Goal: Task Accomplishment & Management: Complete application form

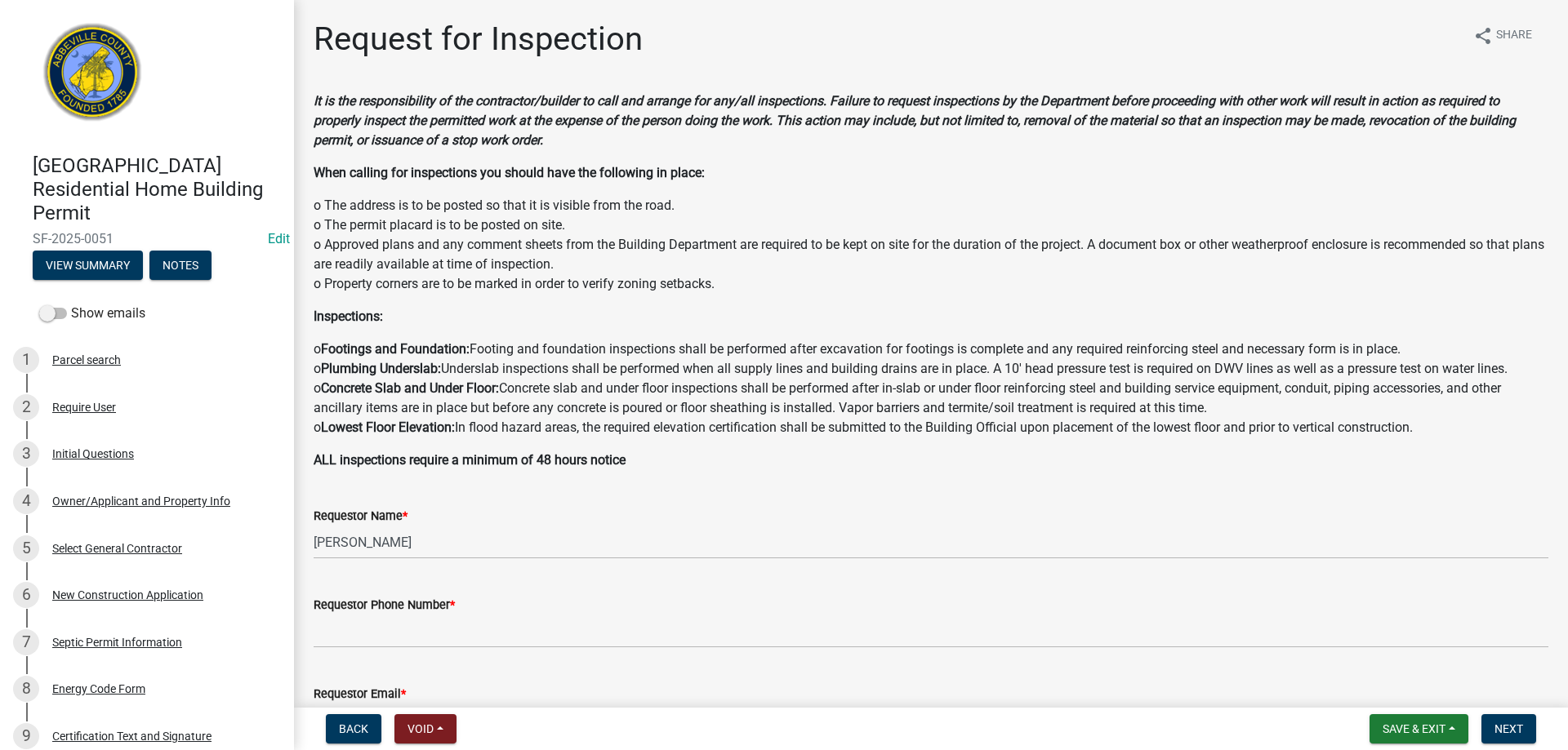
scroll to position [314, 0]
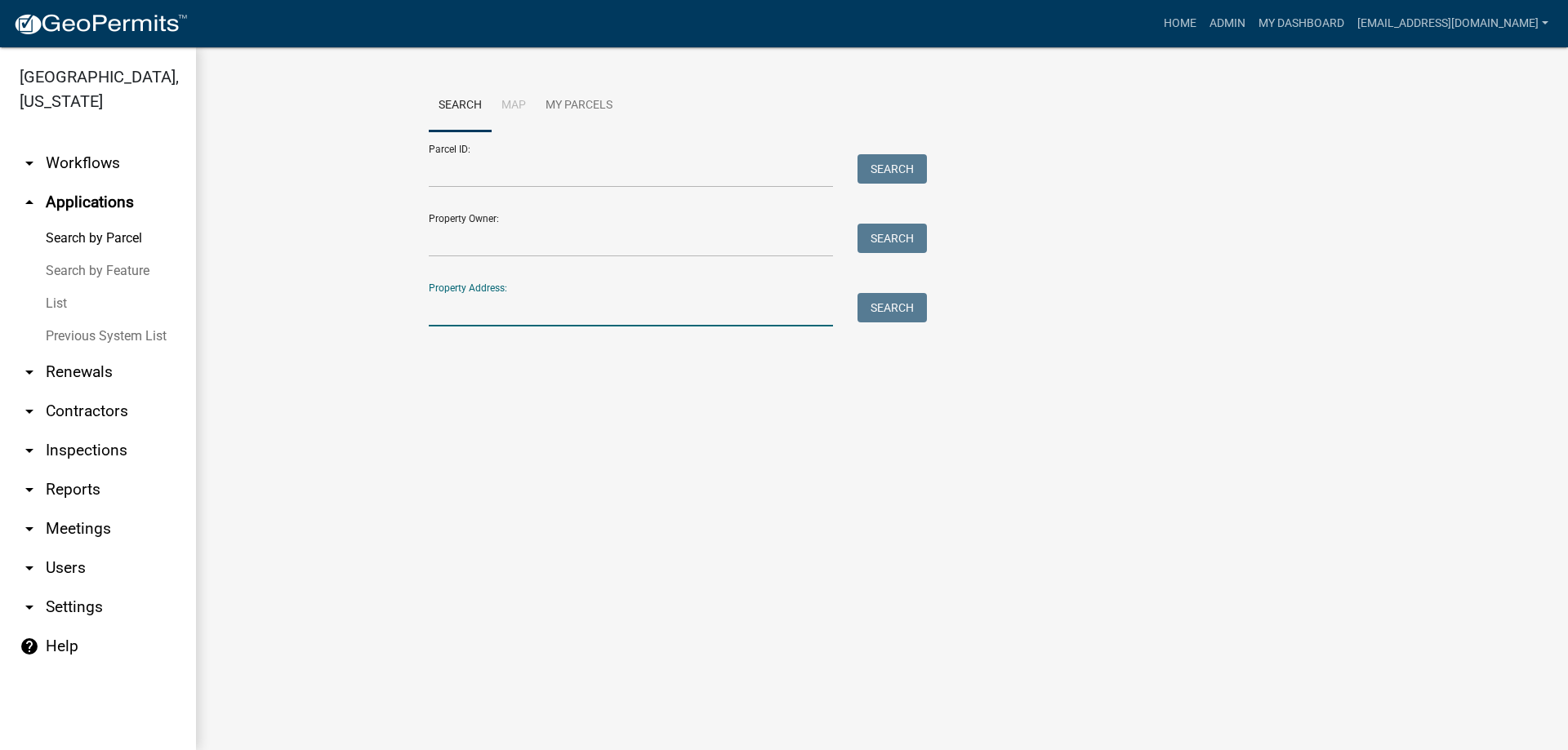
click at [526, 318] on input "Property Address:" at bounding box center [631, 309] width 405 height 33
type input "974 hook"
click at [897, 304] on button "Search" at bounding box center [891, 307] width 69 height 29
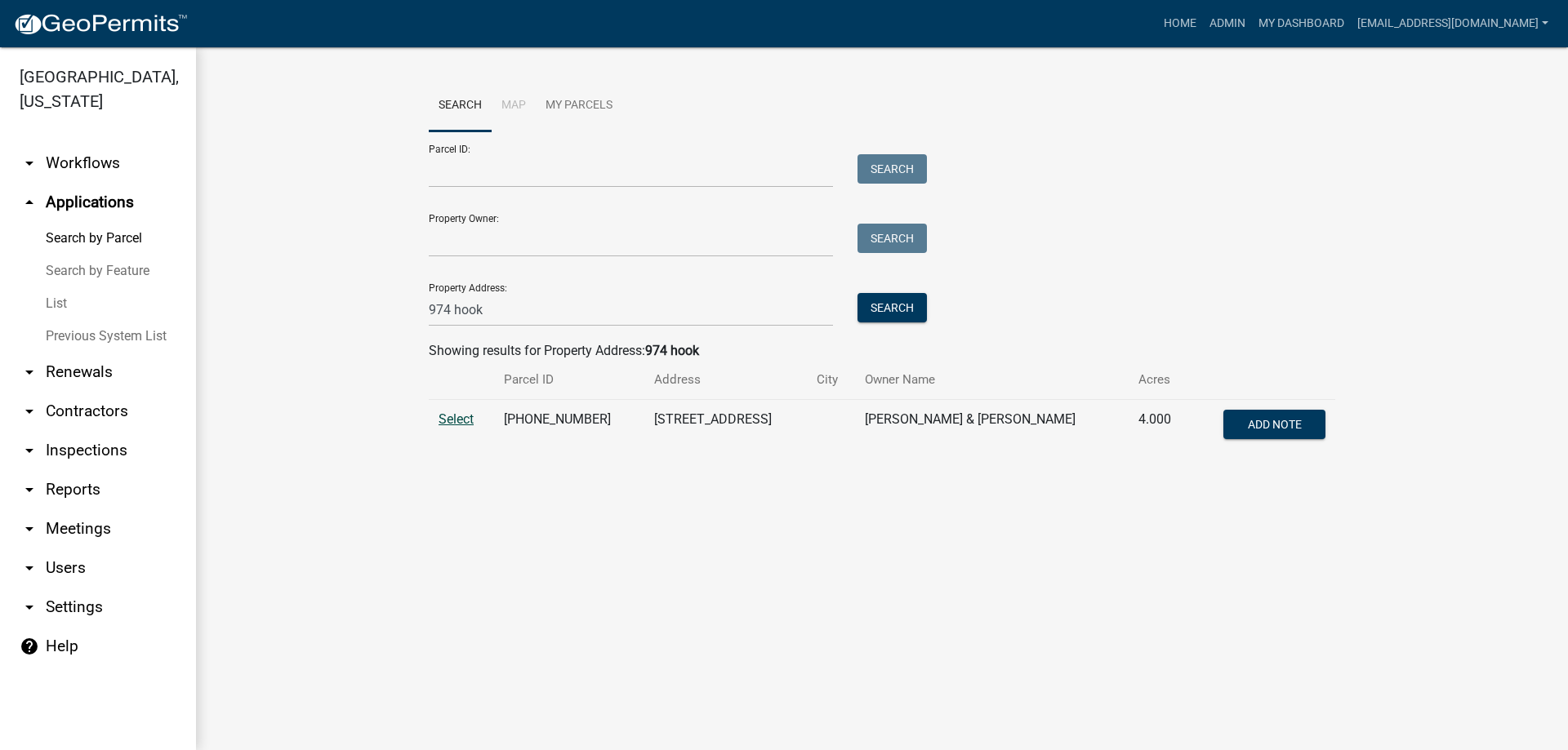
click at [450, 416] on span "Select" at bounding box center [456, 419] width 35 height 16
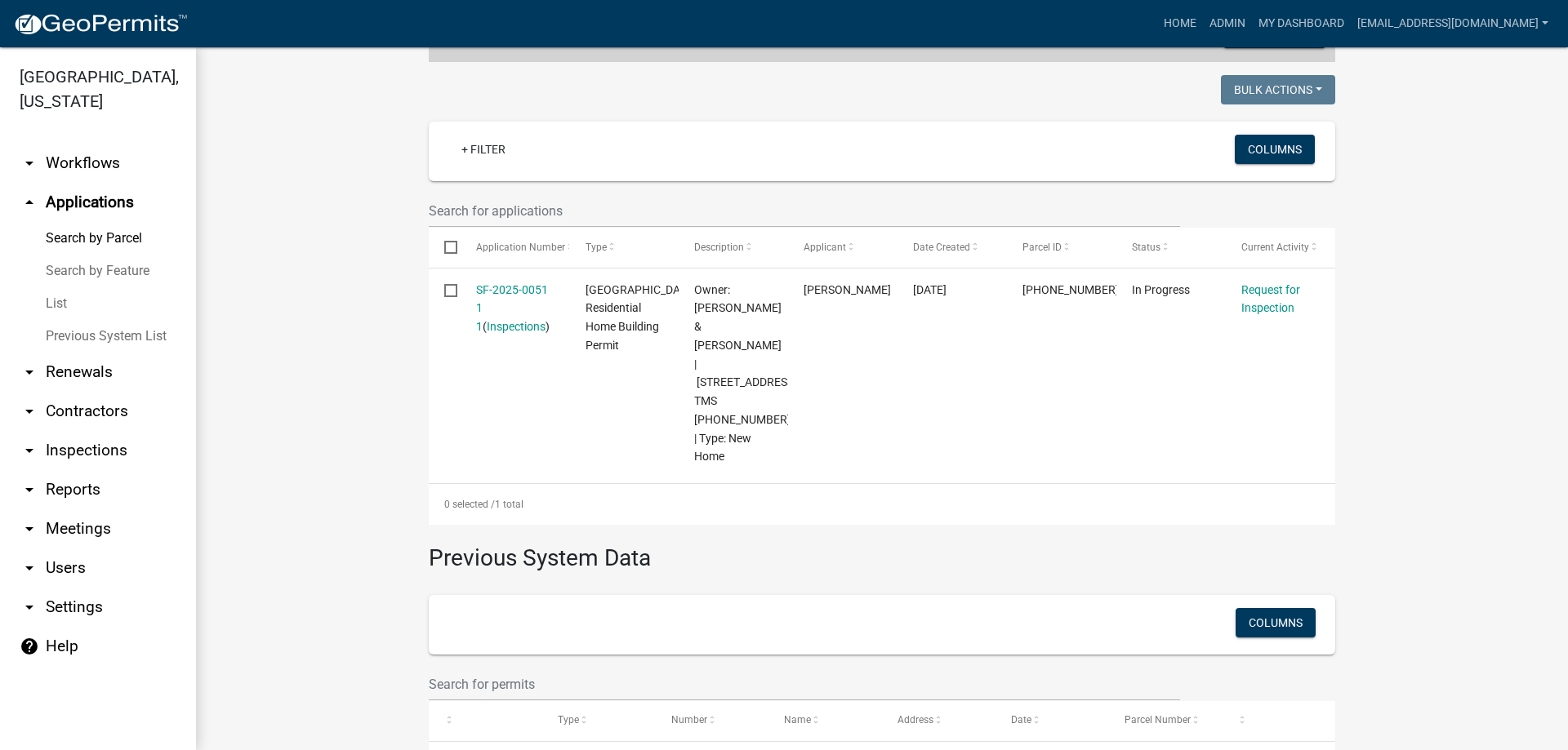
scroll to position [409, 0]
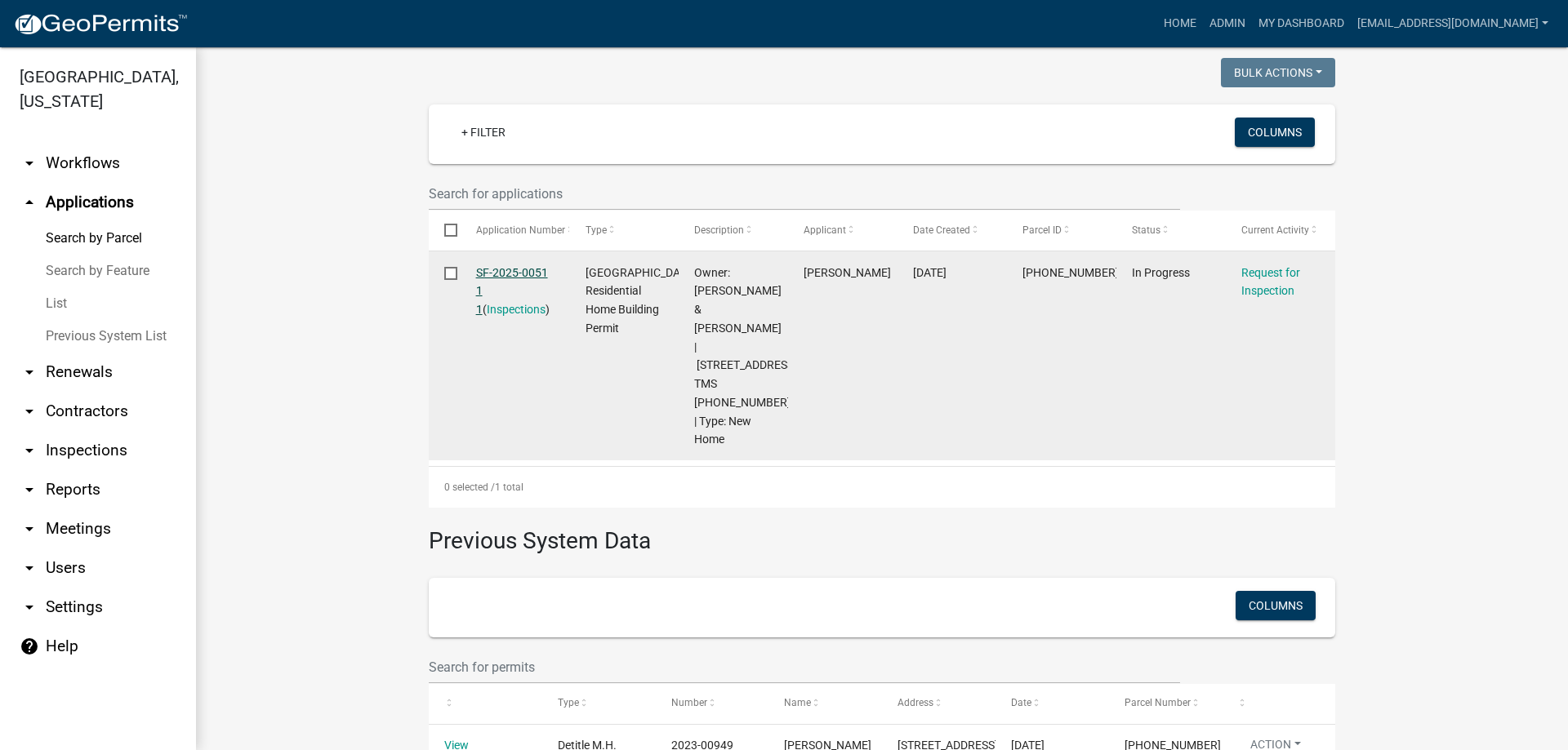
click at [488, 268] on link "SF-2025-0051 1 1" at bounding box center [512, 292] width 72 height 51
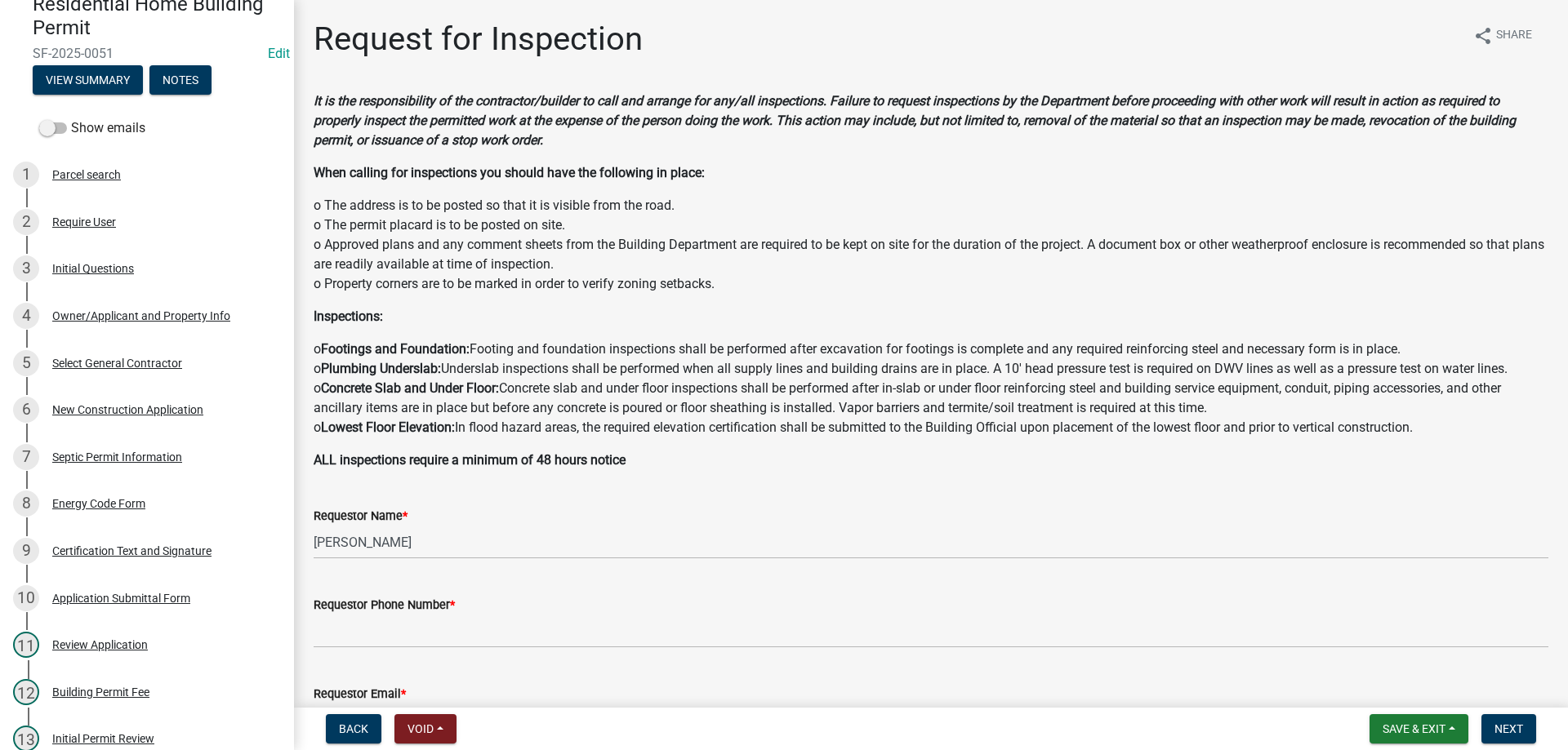
scroll to position [193, 0]
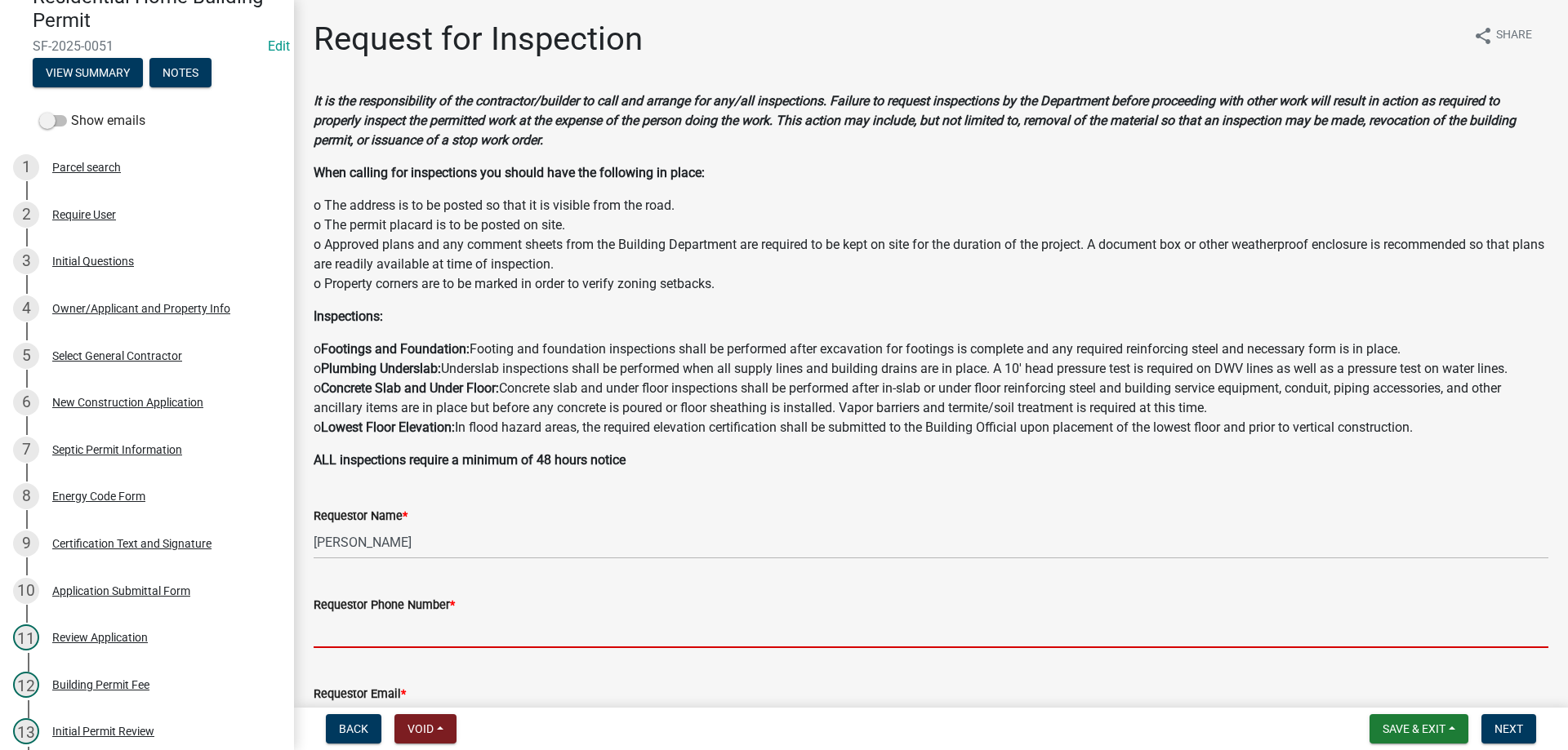
click at [395, 638] on input "Requestor Phone Number *" at bounding box center [930, 631] width 1234 height 33
type input "8643789750"
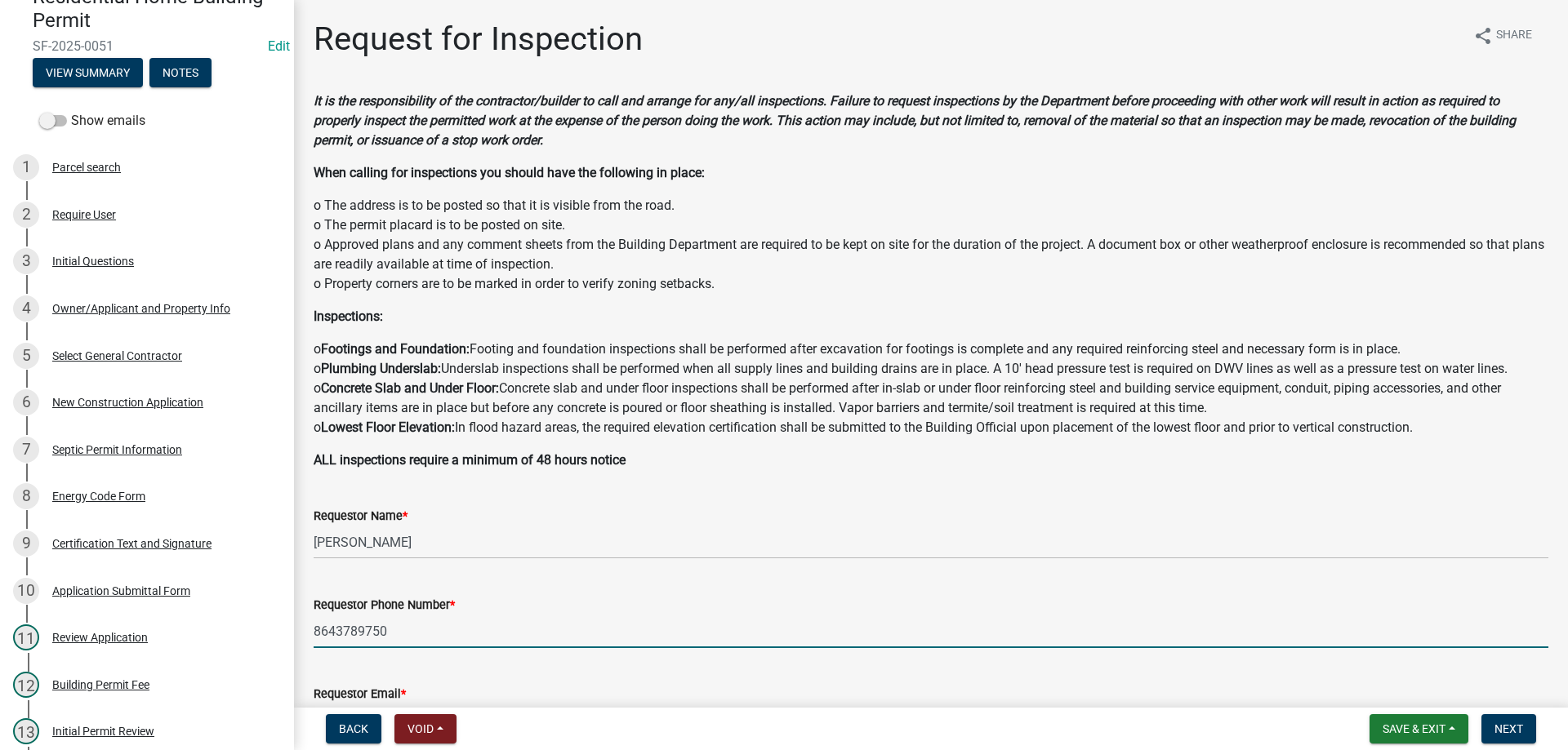
type input "[EMAIL_ADDRESS][DOMAIN_NAME]"
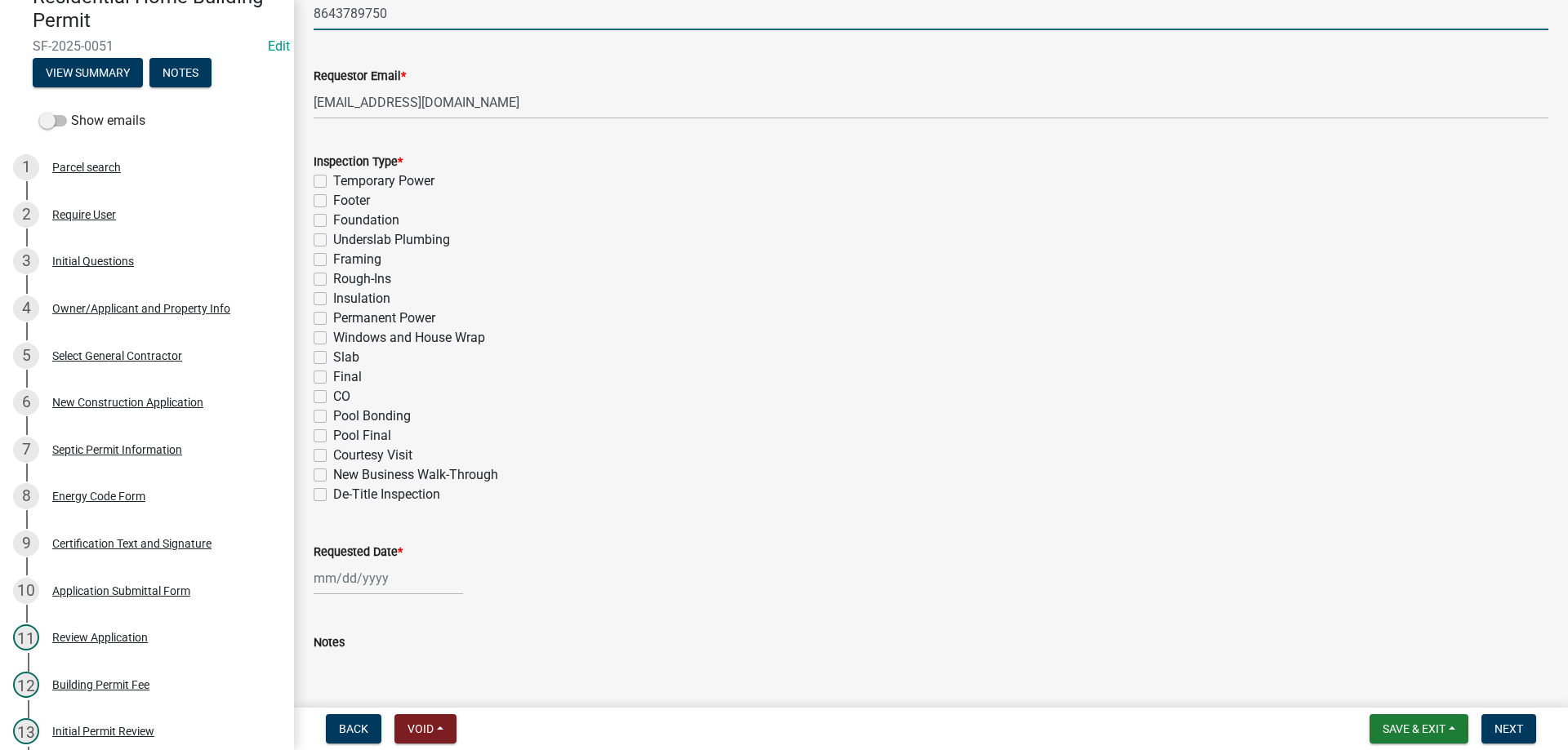
scroll to position [654, 0]
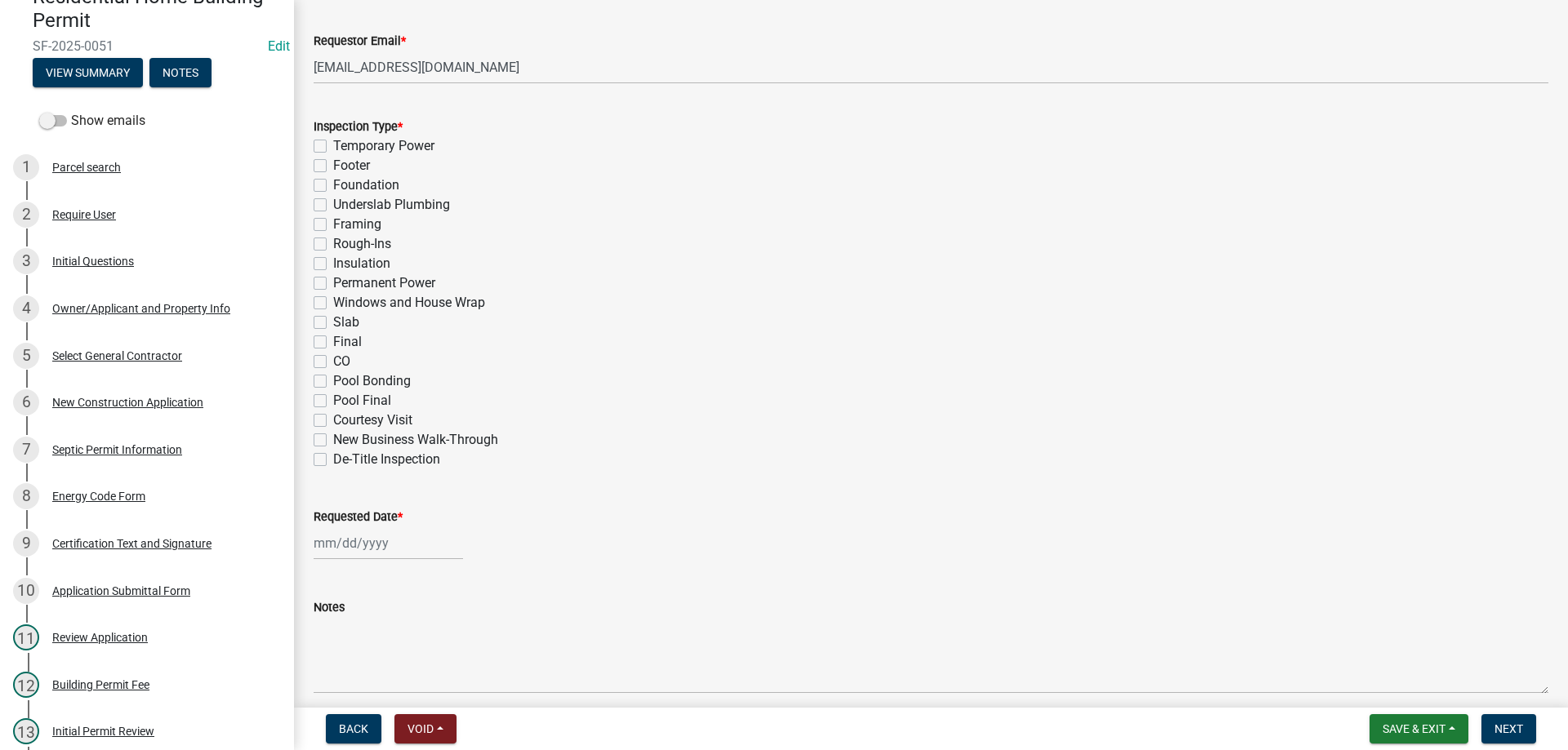
click at [334, 162] on label "Footer" at bounding box center [352, 165] width 37 height 19
click at [334, 162] on input "Footer" at bounding box center [339, 161] width 11 height 11
checkbox input "true"
checkbox input "false"
checkbox input "true"
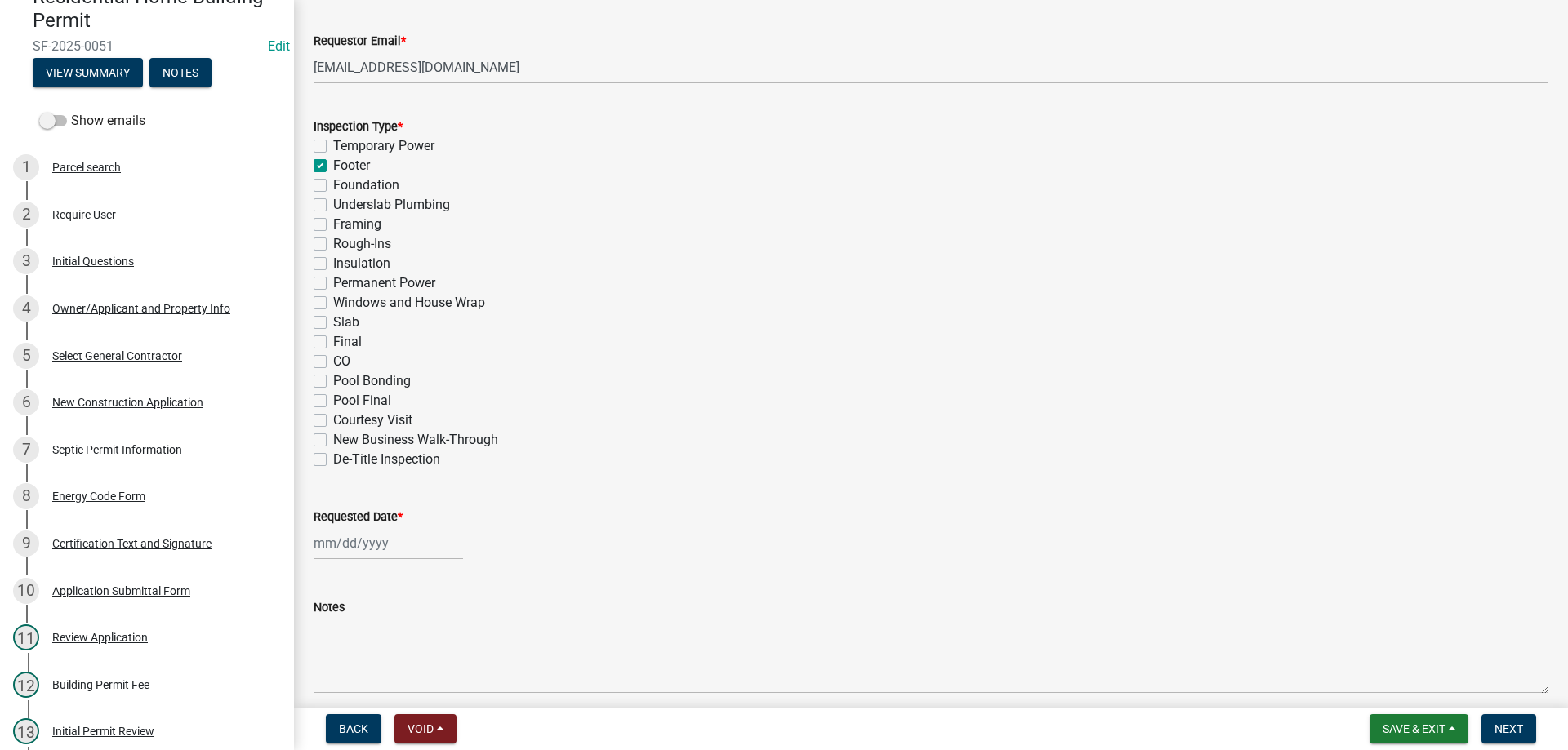
checkbox input "false"
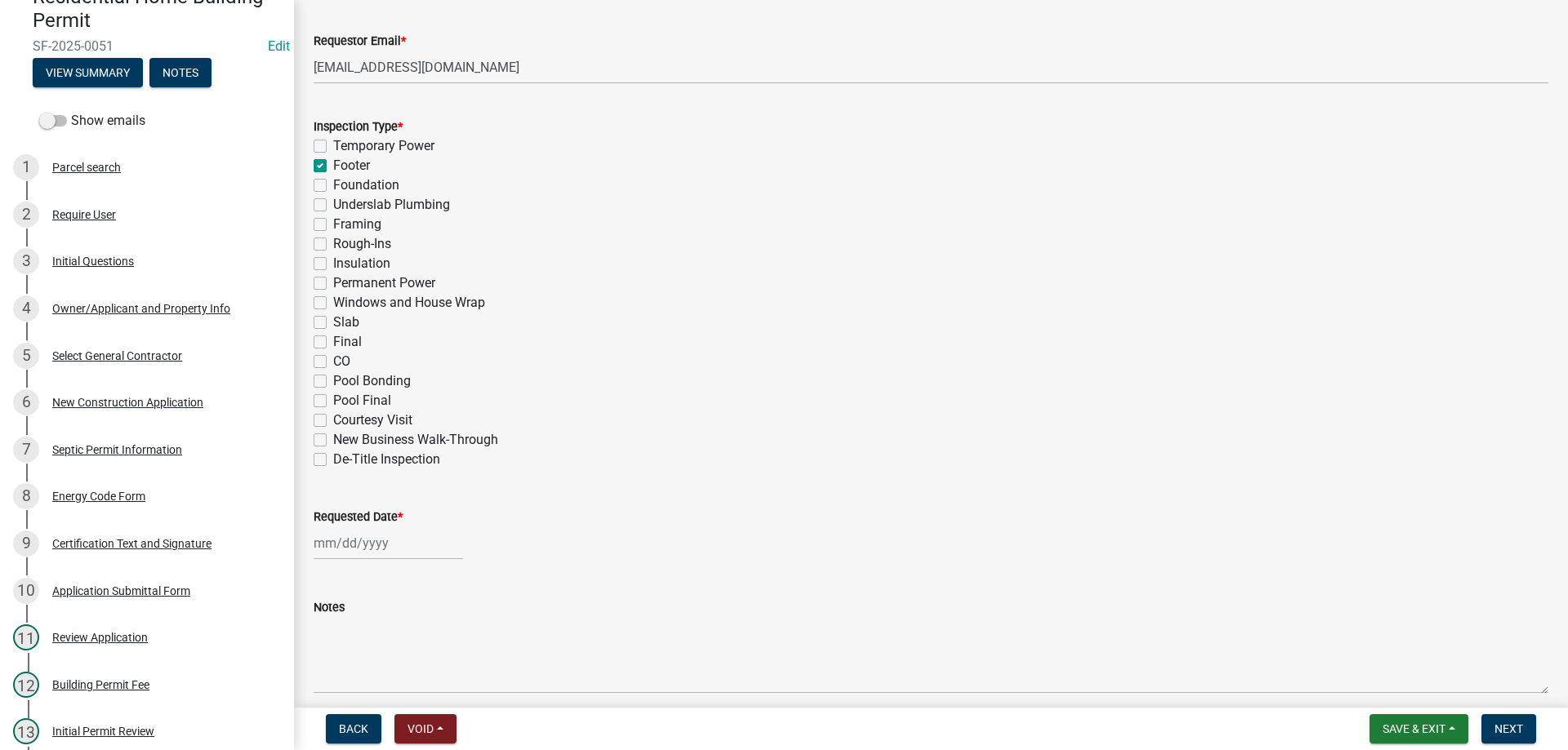
checkbox input "false"
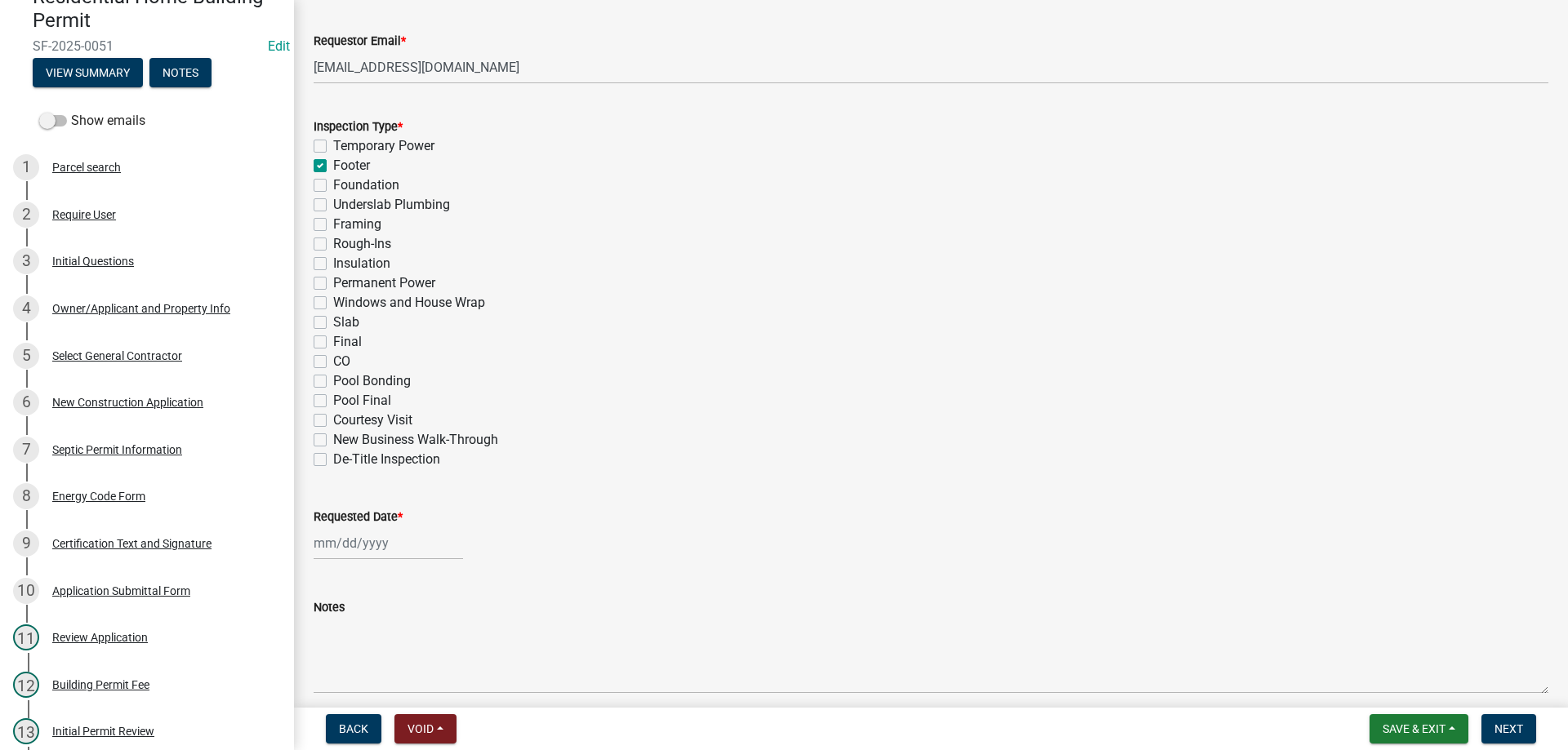
checkbox input "false"
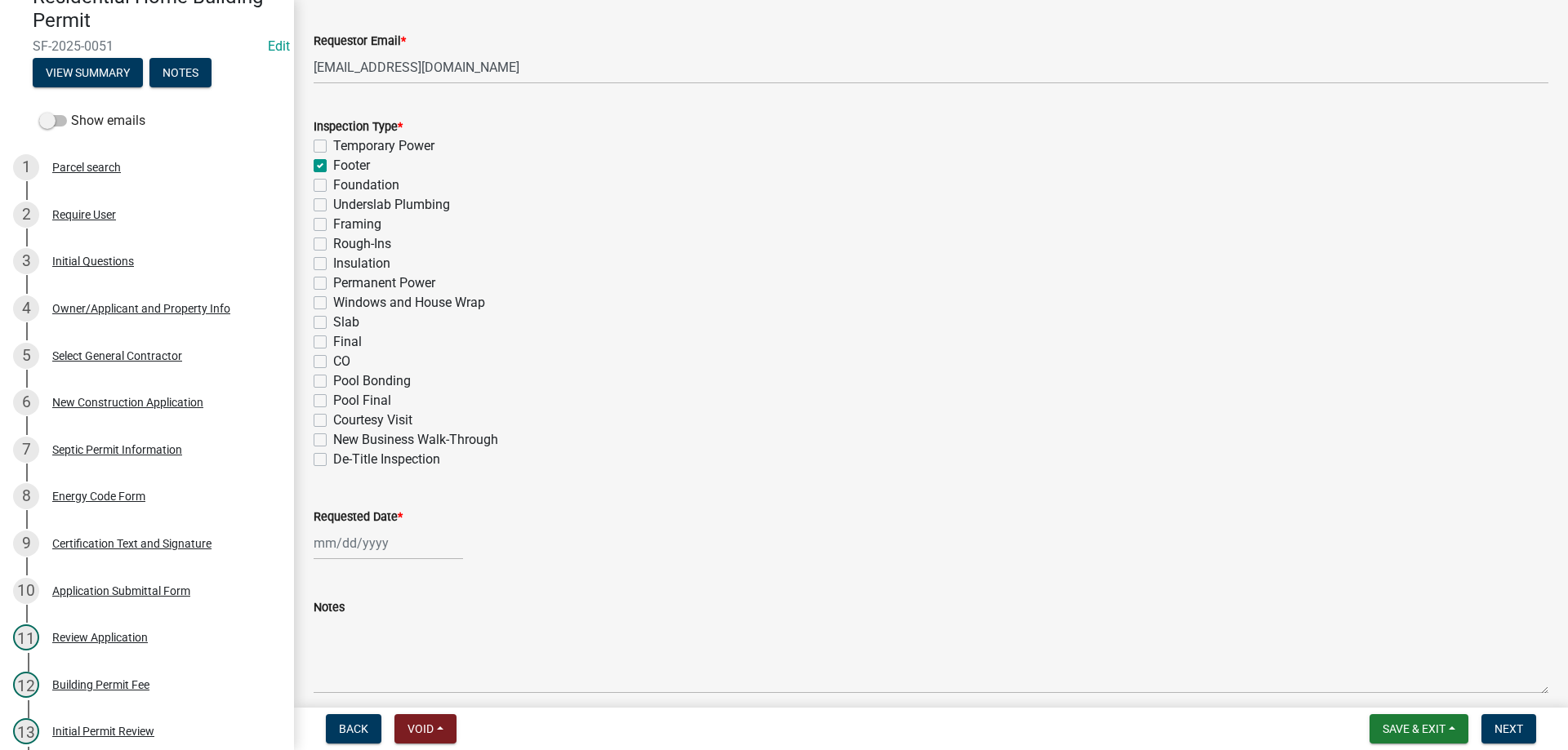
select select "9"
select select "2025"
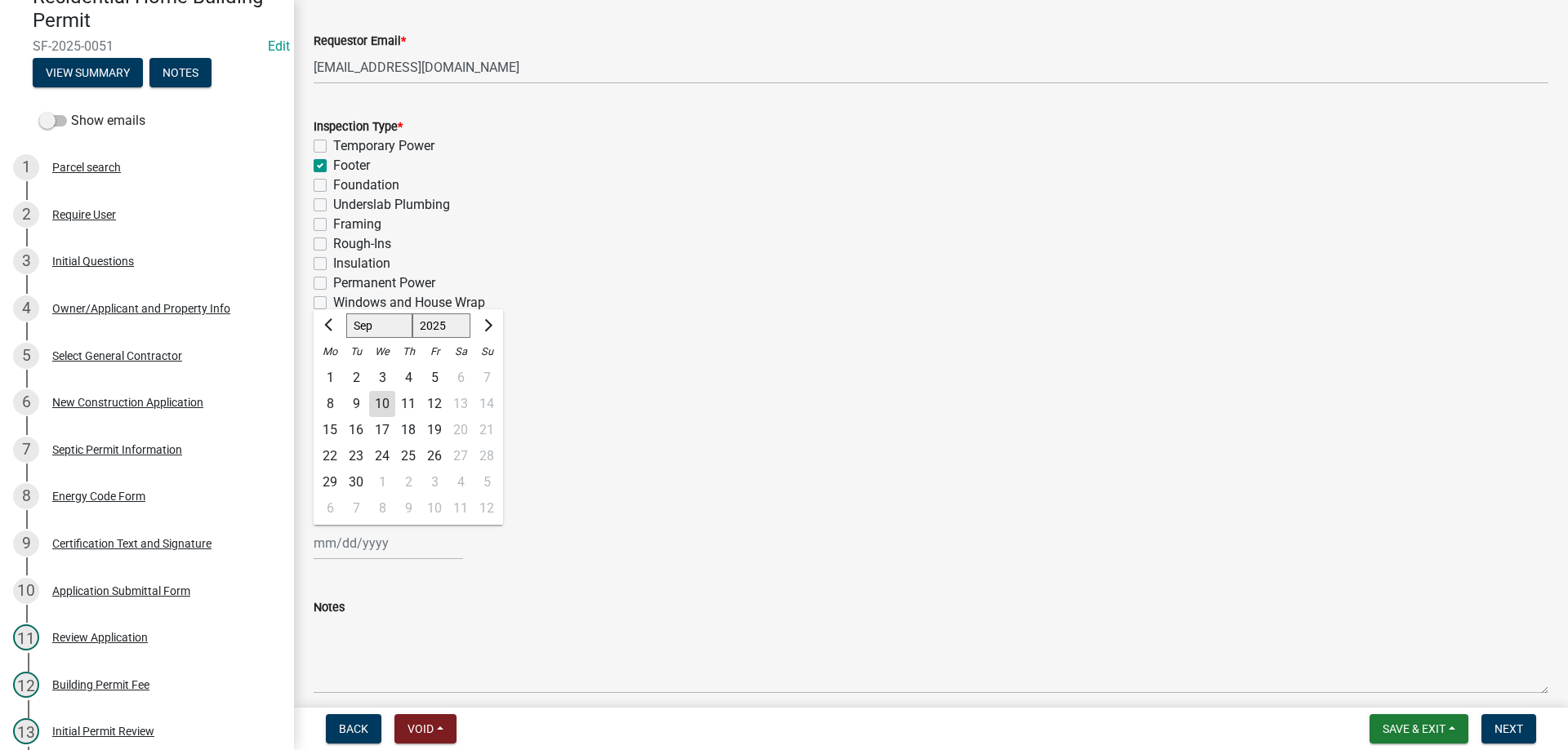
click at [376, 546] on input "Requested Date *" at bounding box center [388, 543] width 150 height 33
click at [383, 401] on div "10" at bounding box center [381, 404] width 26 height 26
type input "[DATE]"
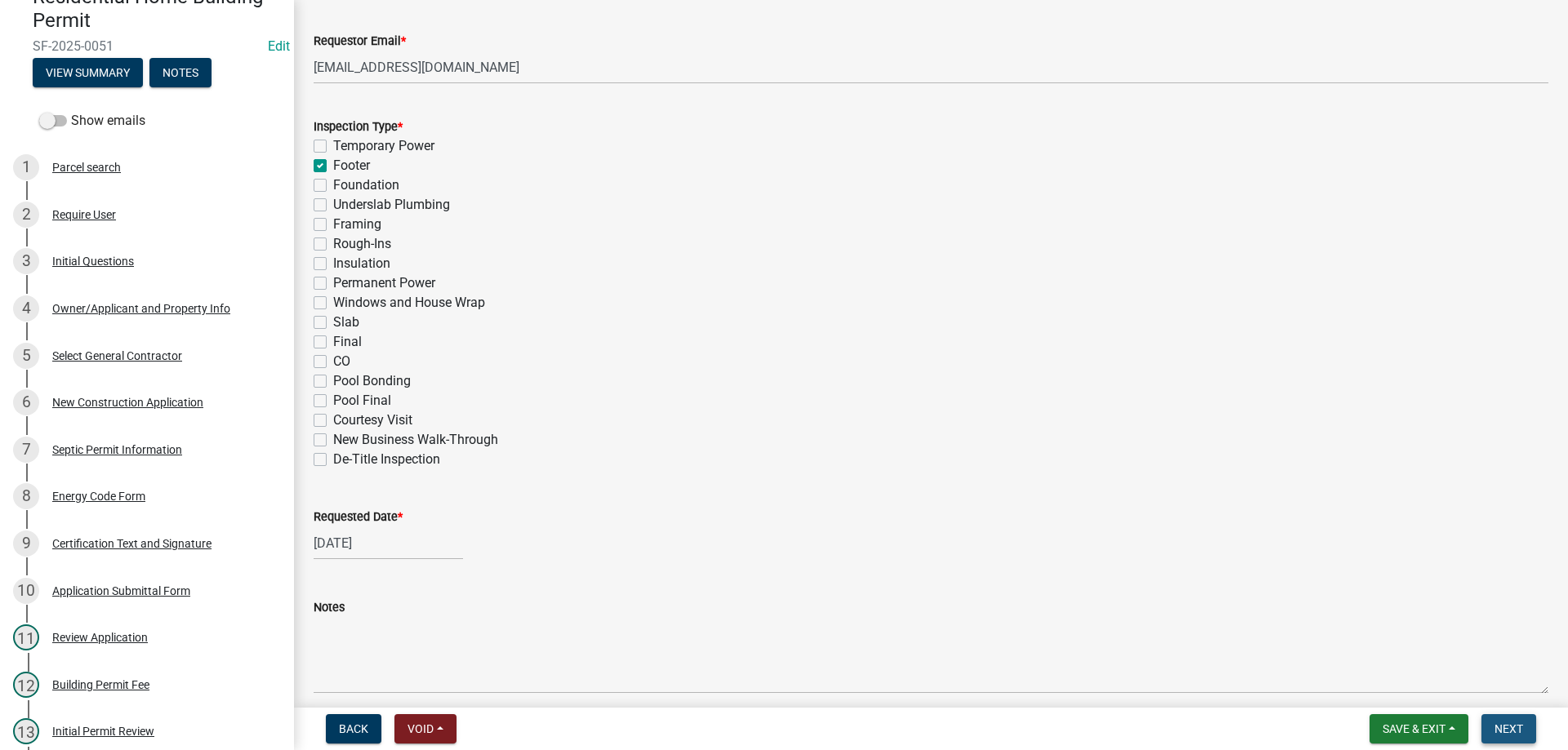
click at [1509, 725] on span "Next" at bounding box center [1508, 729] width 28 height 13
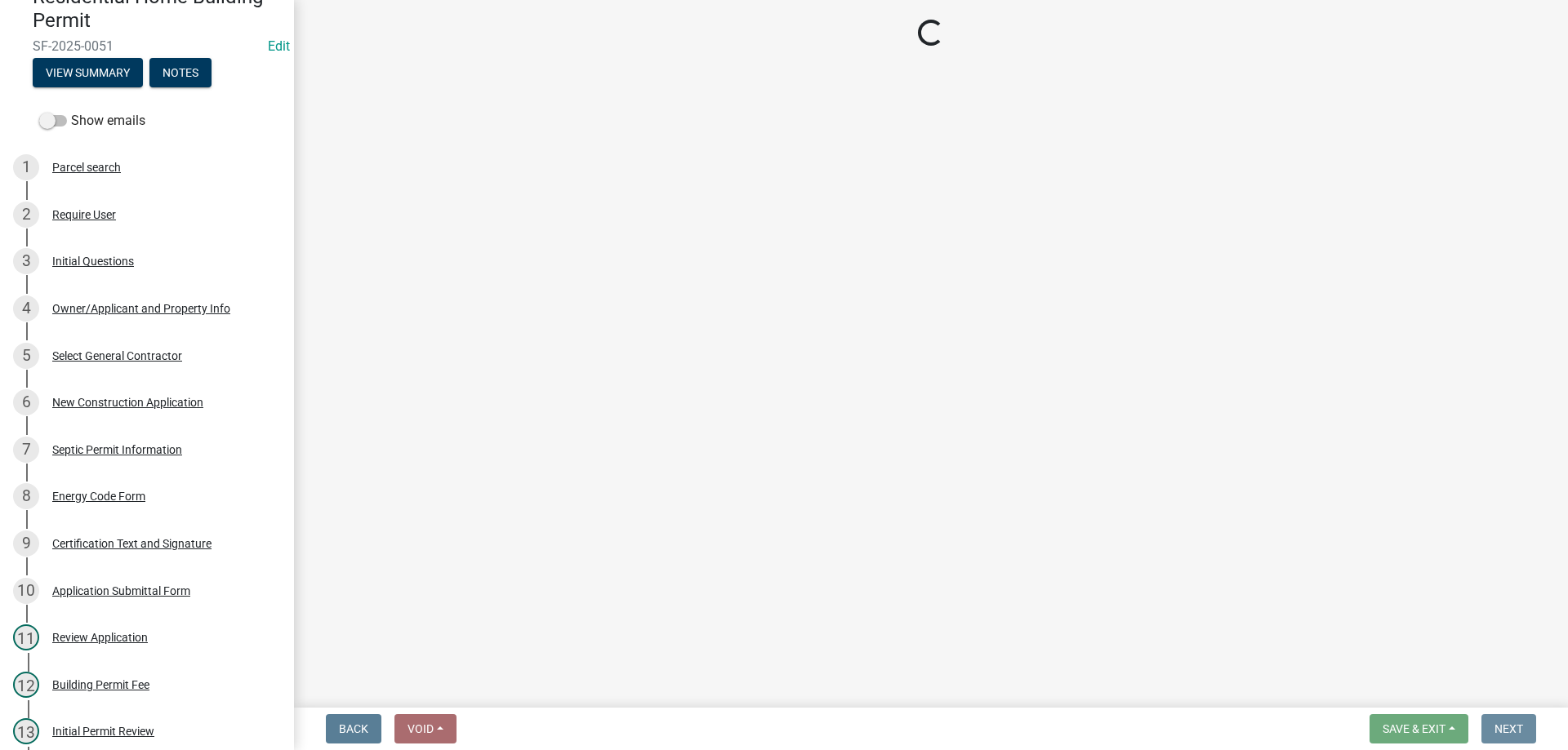
scroll to position [0, 0]
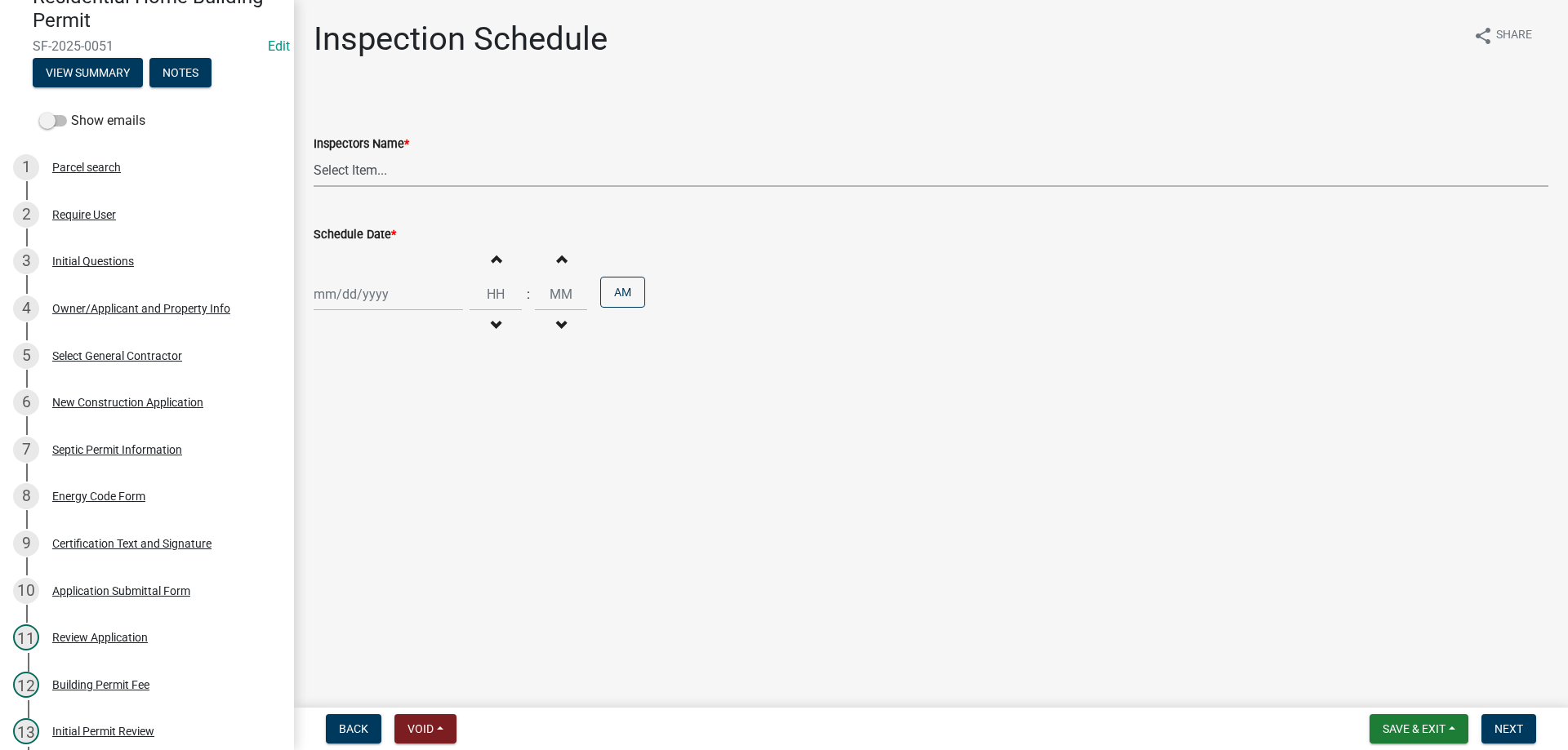
click at [371, 175] on select "Select Item... [EMAIL_ADDRESS][DOMAIN_NAME] ([PERSON_NAME]) [EMAIL_ADDRESS][DOM…" at bounding box center [930, 170] width 1234 height 33
select select "896ec84b-7942-43b9-a78d-4f1554b7930c"
click at [313, 154] on select "Select Item... [EMAIL_ADDRESS][DOMAIN_NAME] ([PERSON_NAME]) [EMAIL_ADDRESS][DOM…" at bounding box center [930, 170] width 1234 height 33
click at [379, 295] on div at bounding box center [388, 294] width 150 height 33
select select "9"
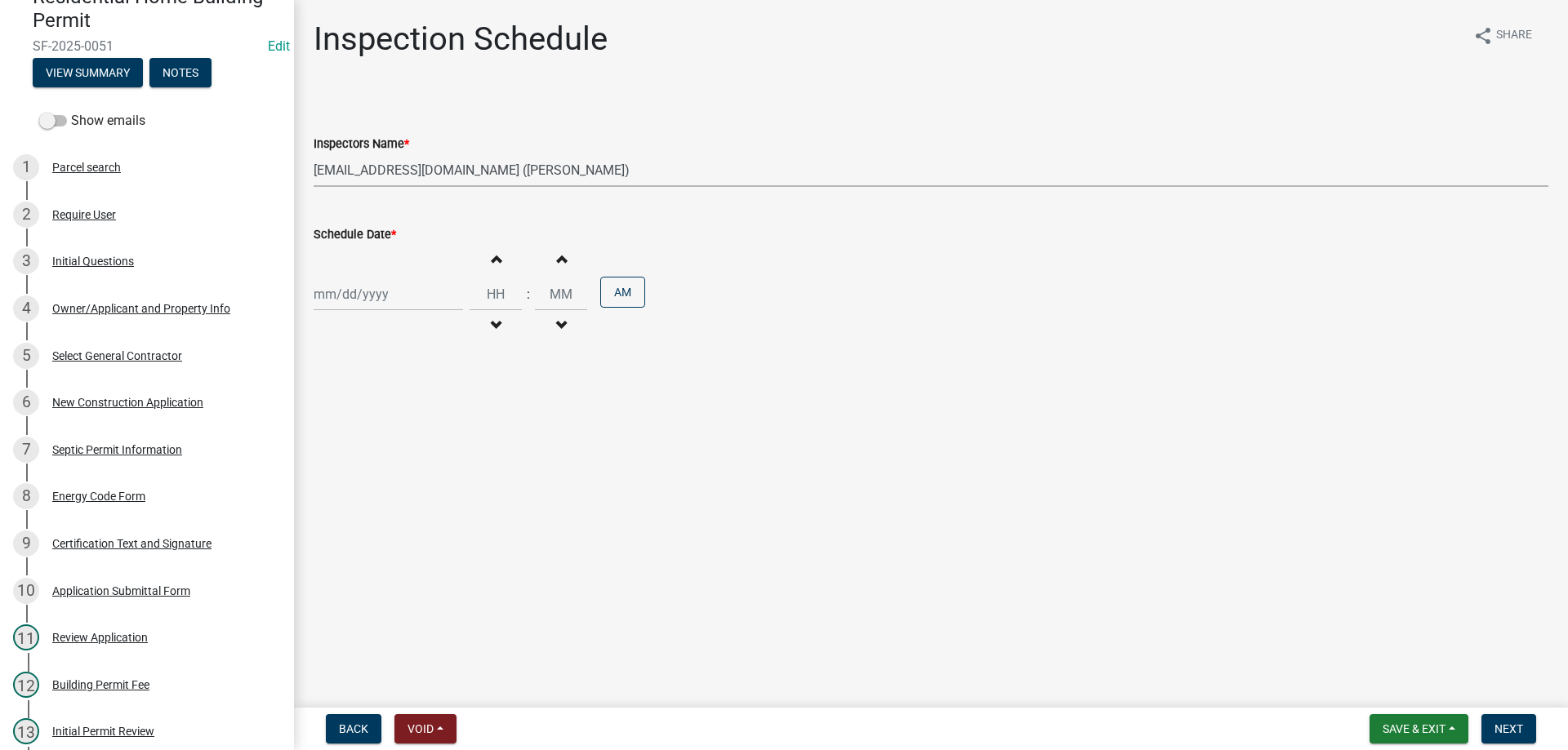
select select "2025"
click at [380, 400] on div "10" at bounding box center [381, 407] width 26 height 26
type input "[DATE]"
click at [626, 296] on button "AM" at bounding box center [623, 293] width 45 height 31
type input "12"
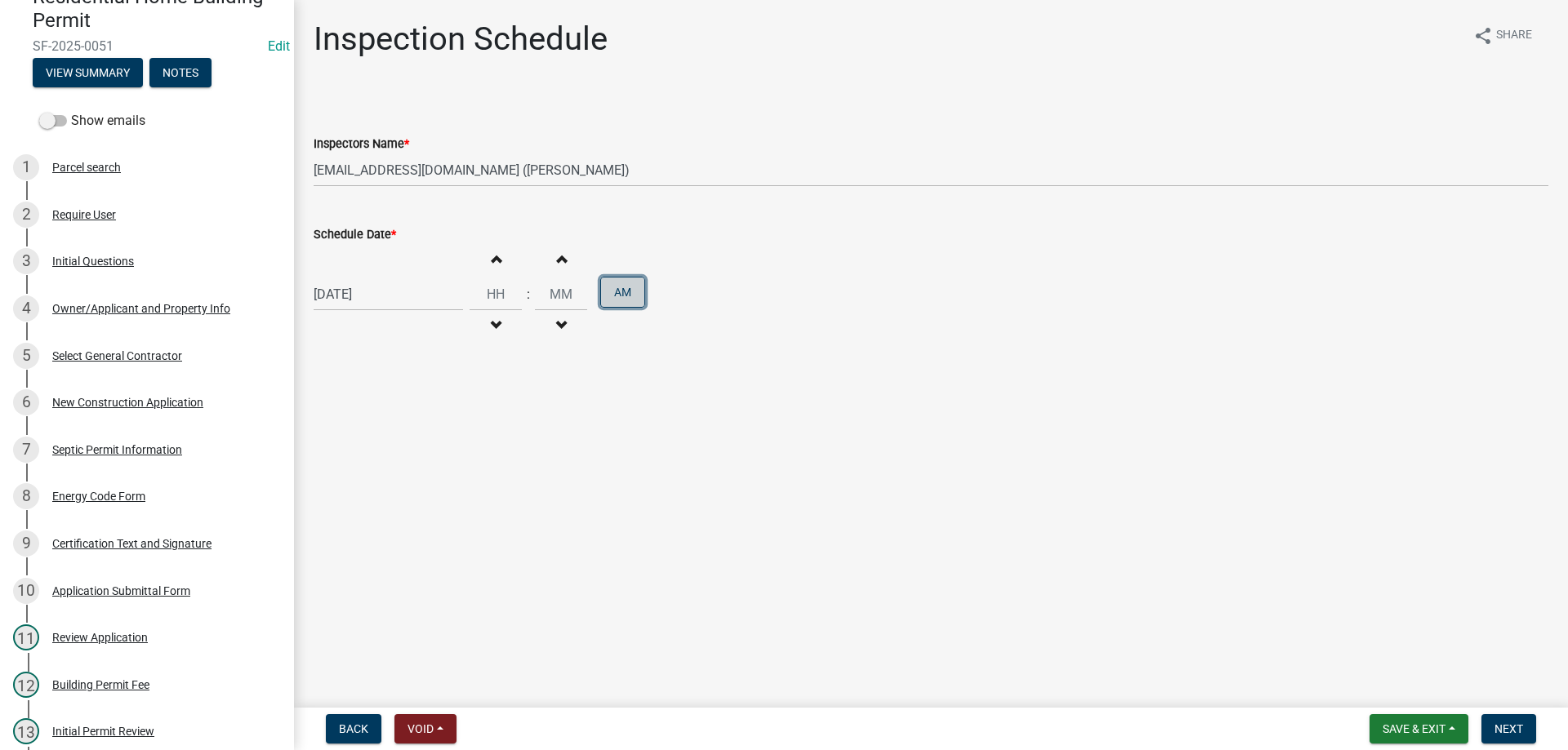
type input "00"
click at [1513, 720] on button "Next" at bounding box center [1509, 730] width 54 height 29
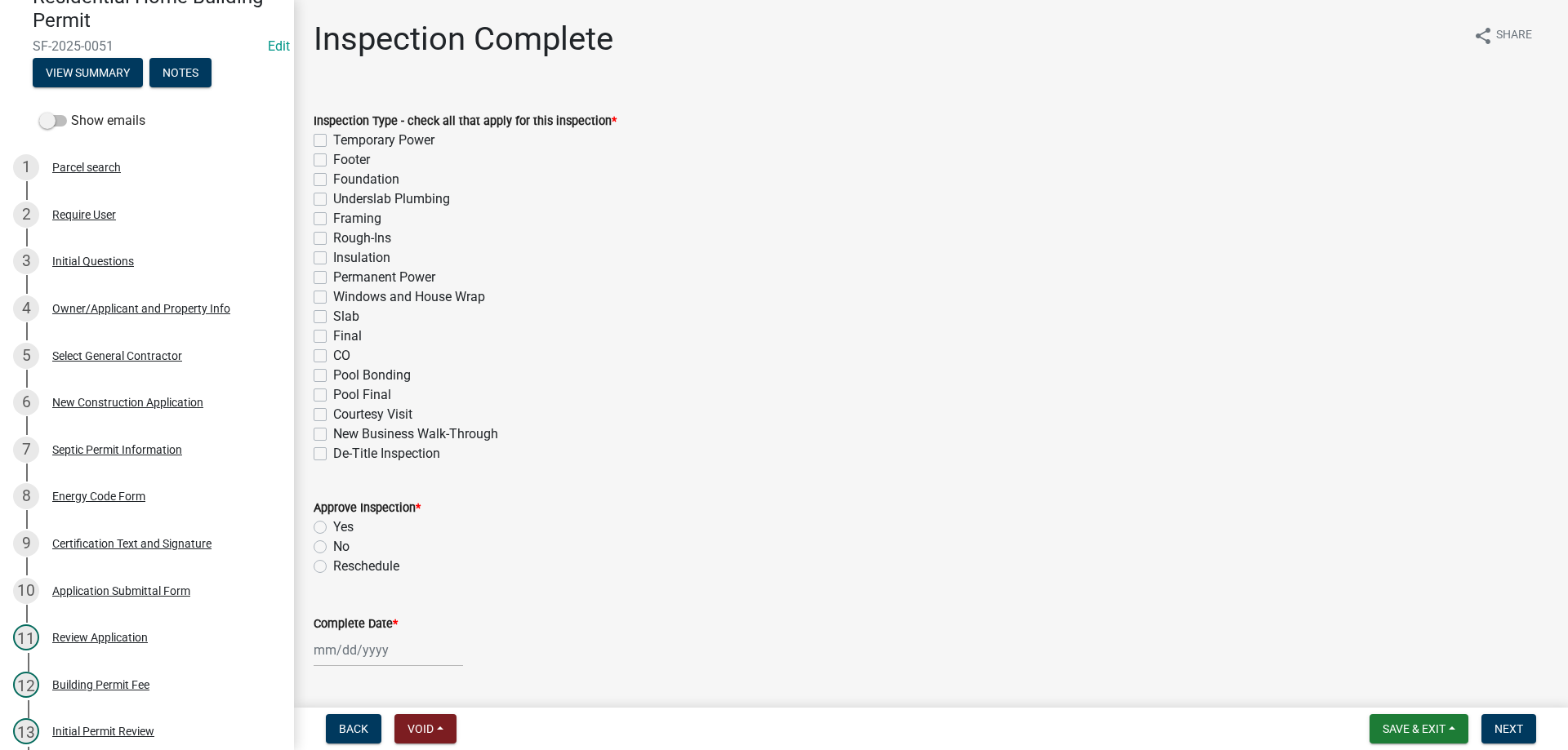
click at [334, 161] on label "Footer" at bounding box center [352, 160] width 37 height 19
click at [334, 161] on input "Footer" at bounding box center [339, 155] width 11 height 11
checkbox input "true"
checkbox input "false"
checkbox input "true"
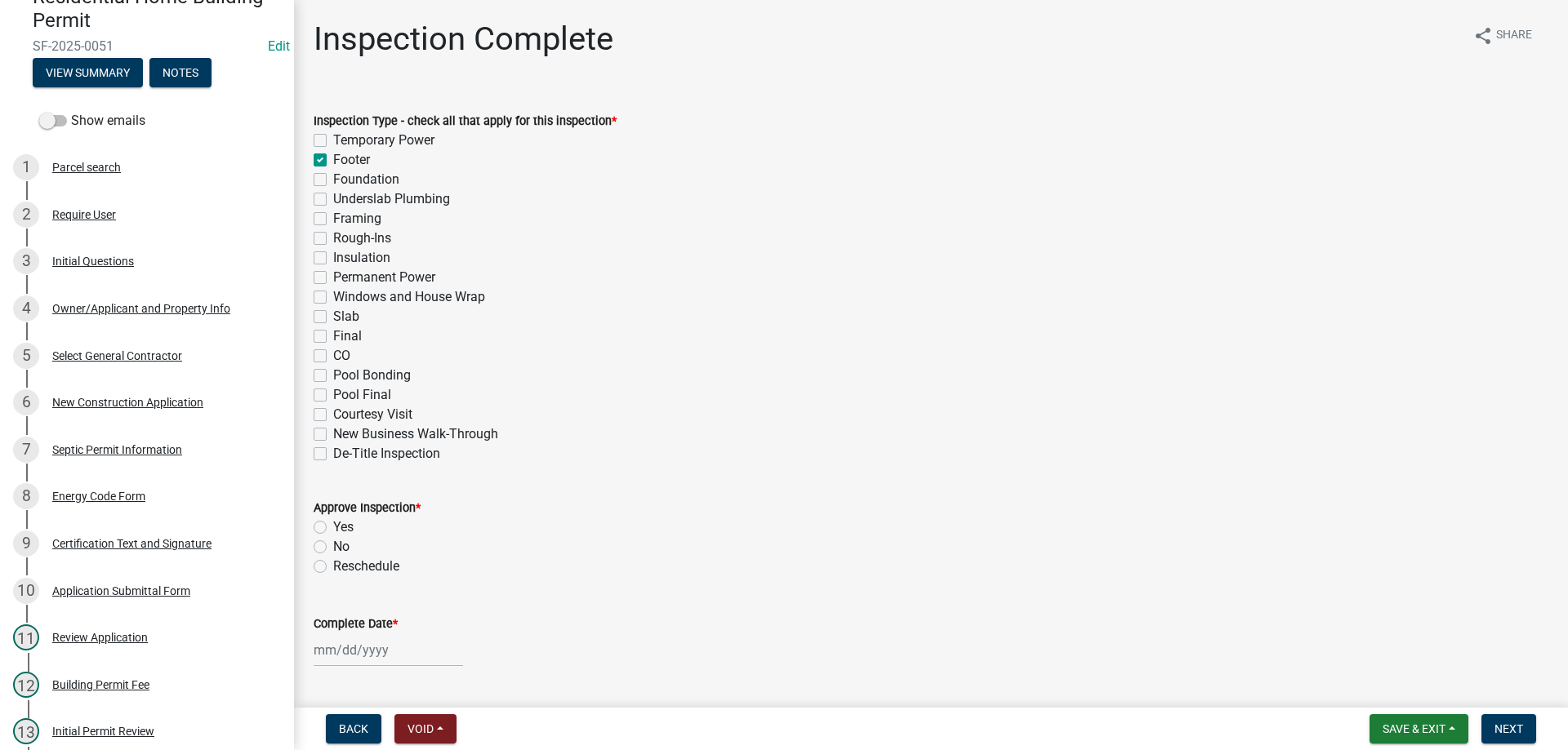
checkbox input "false"
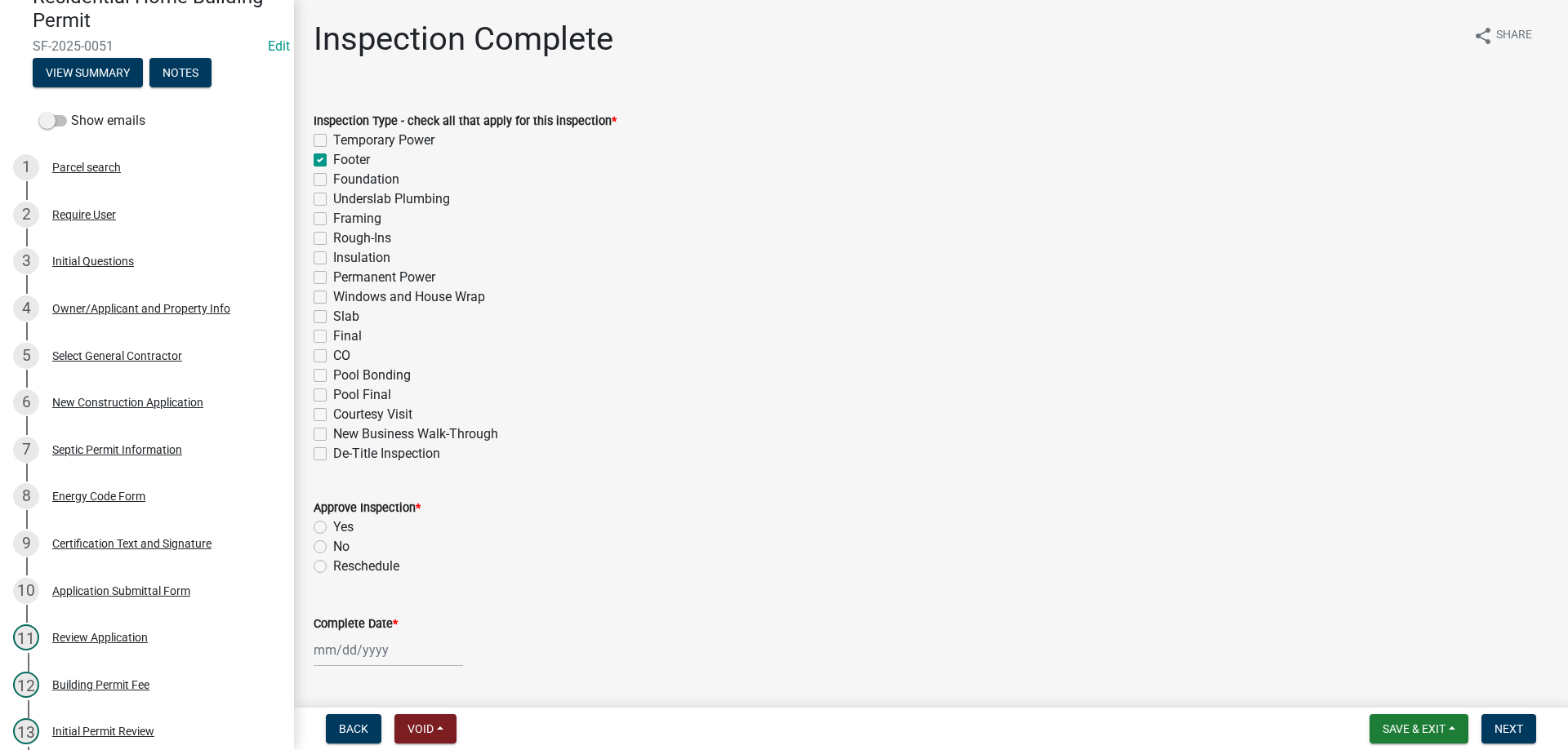
checkbox input "false"
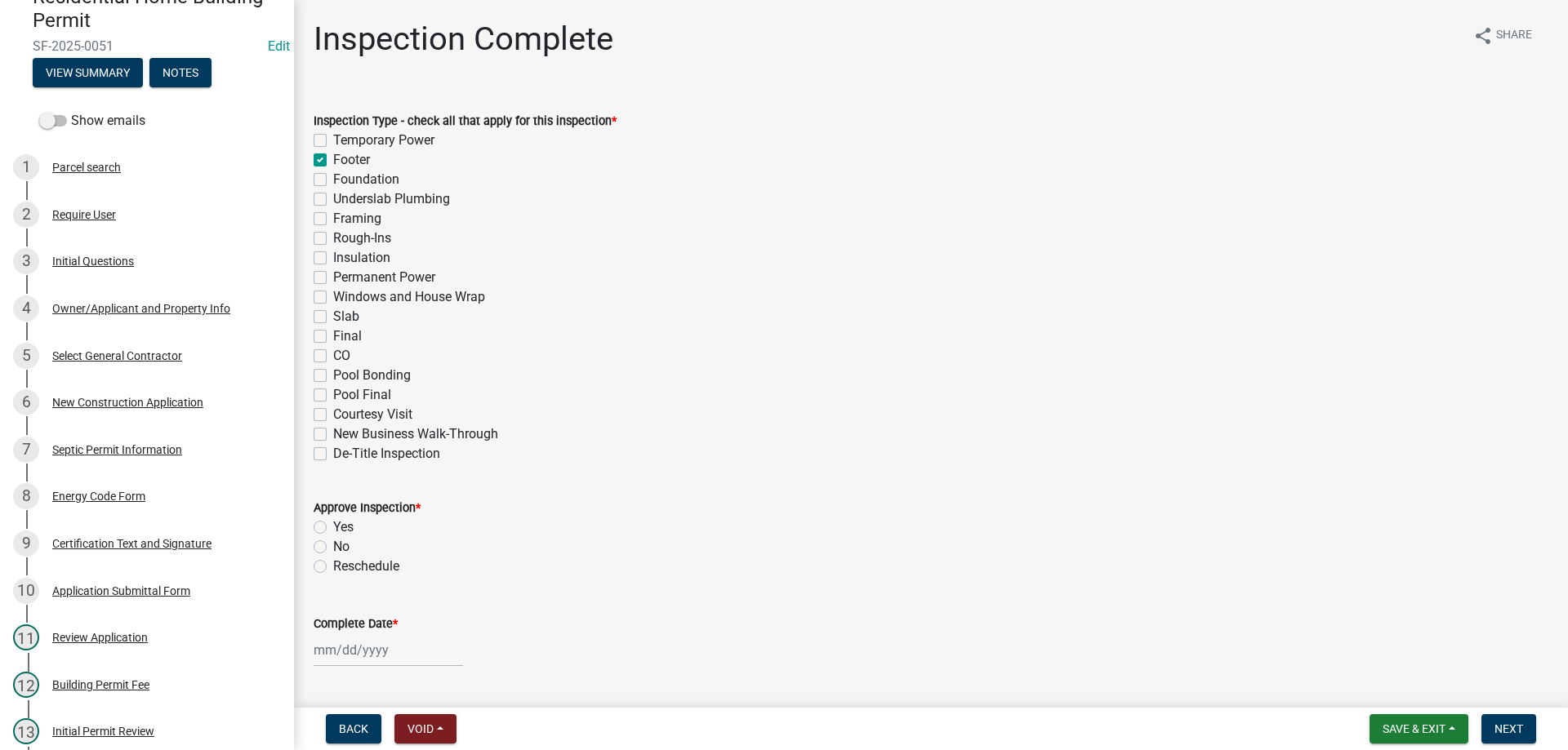
checkbox input "false"
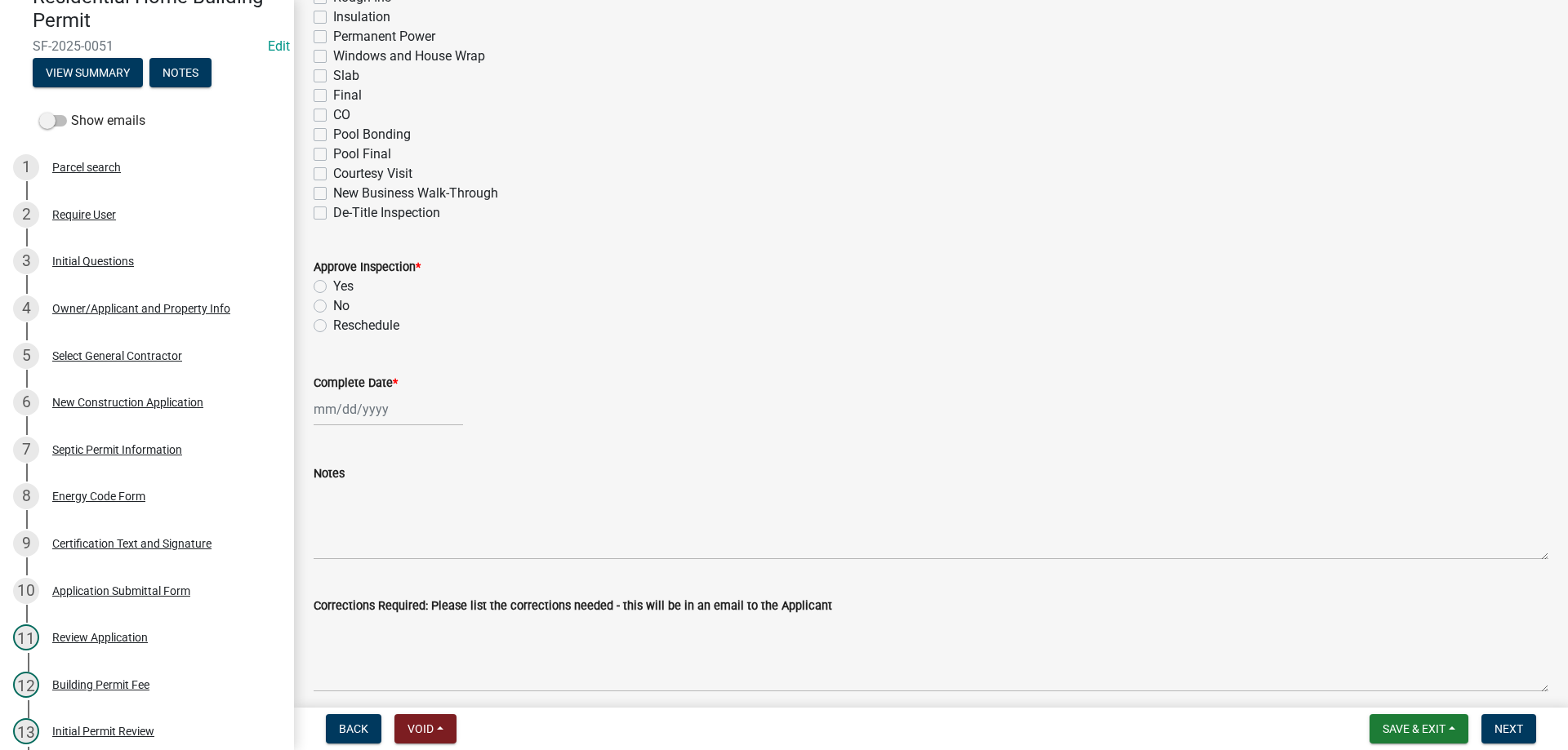
scroll to position [327, 0]
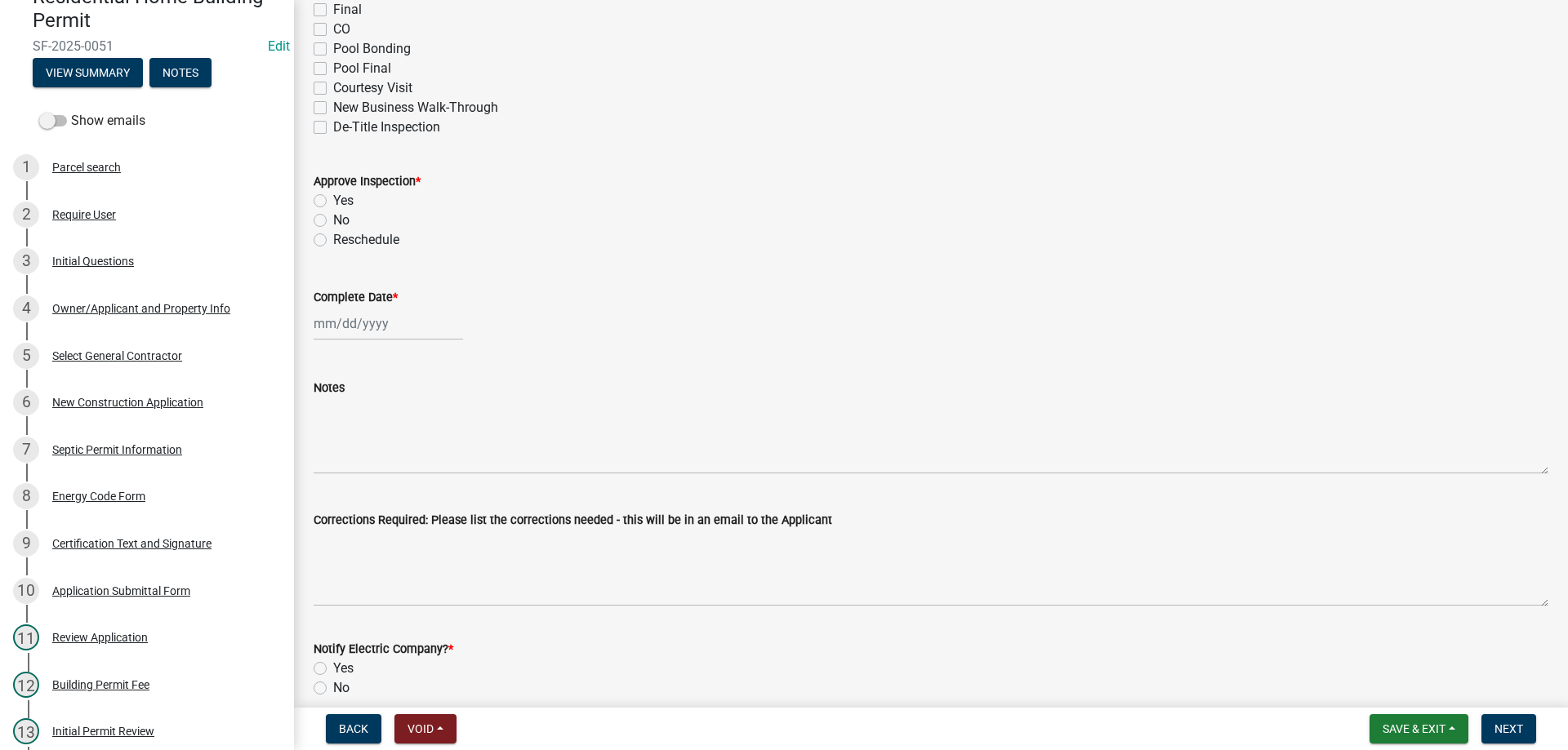
click at [334, 198] on label "Yes" at bounding box center [343, 200] width 20 height 19
click at [334, 198] on input "Yes" at bounding box center [339, 196] width 11 height 11
radio input "true"
select select "9"
select select "2025"
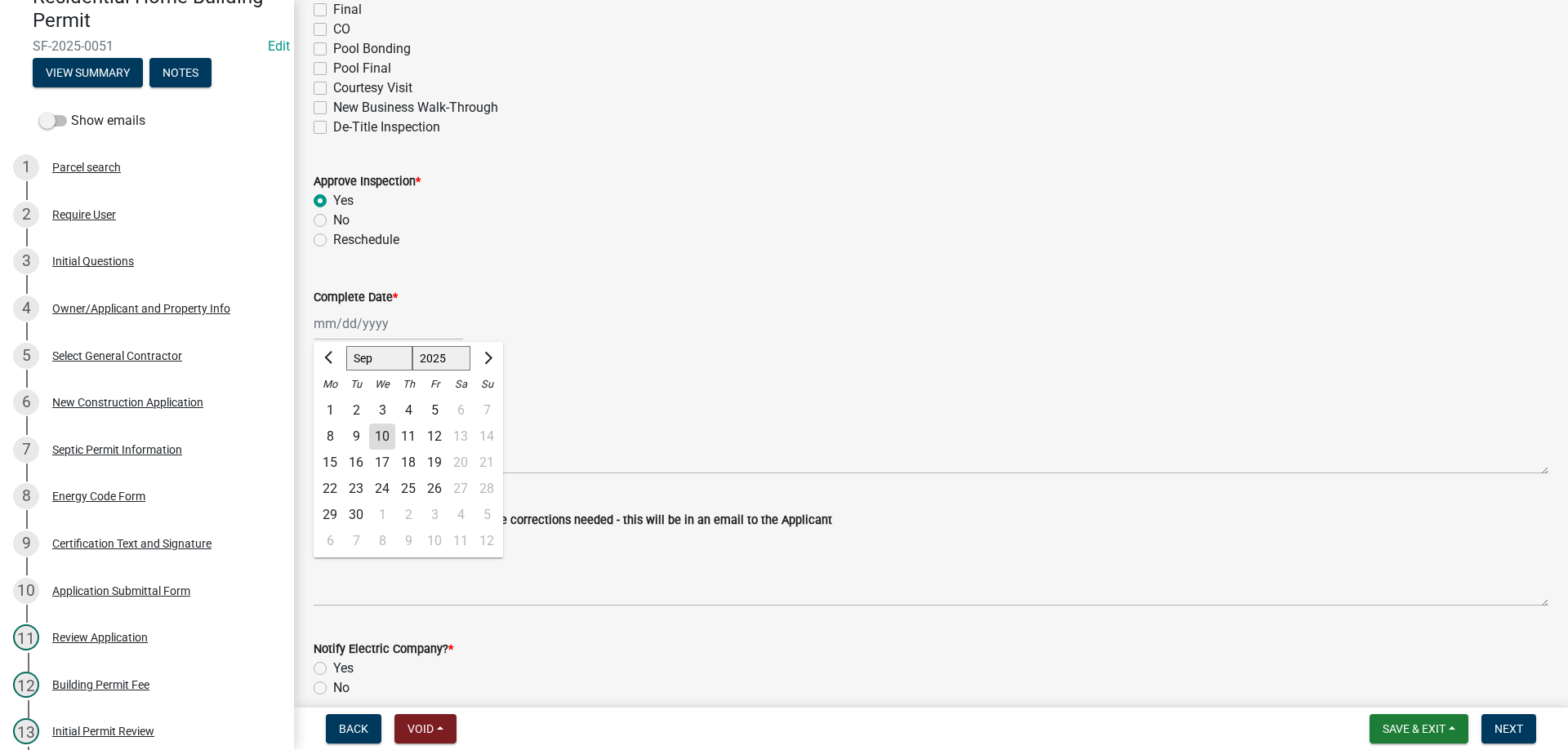
click at [359, 322] on div "[PERSON_NAME] Feb Mar Apr [PERSON_NAME][DATE] Oct Nov [DATE] 1526 1527 1528 152…" at bounding box center [388, 324] width 150 height 33
click at [384, 430] on div "10" at bounding box center [381, 437] width 26 height 26
type input "[DATE]"
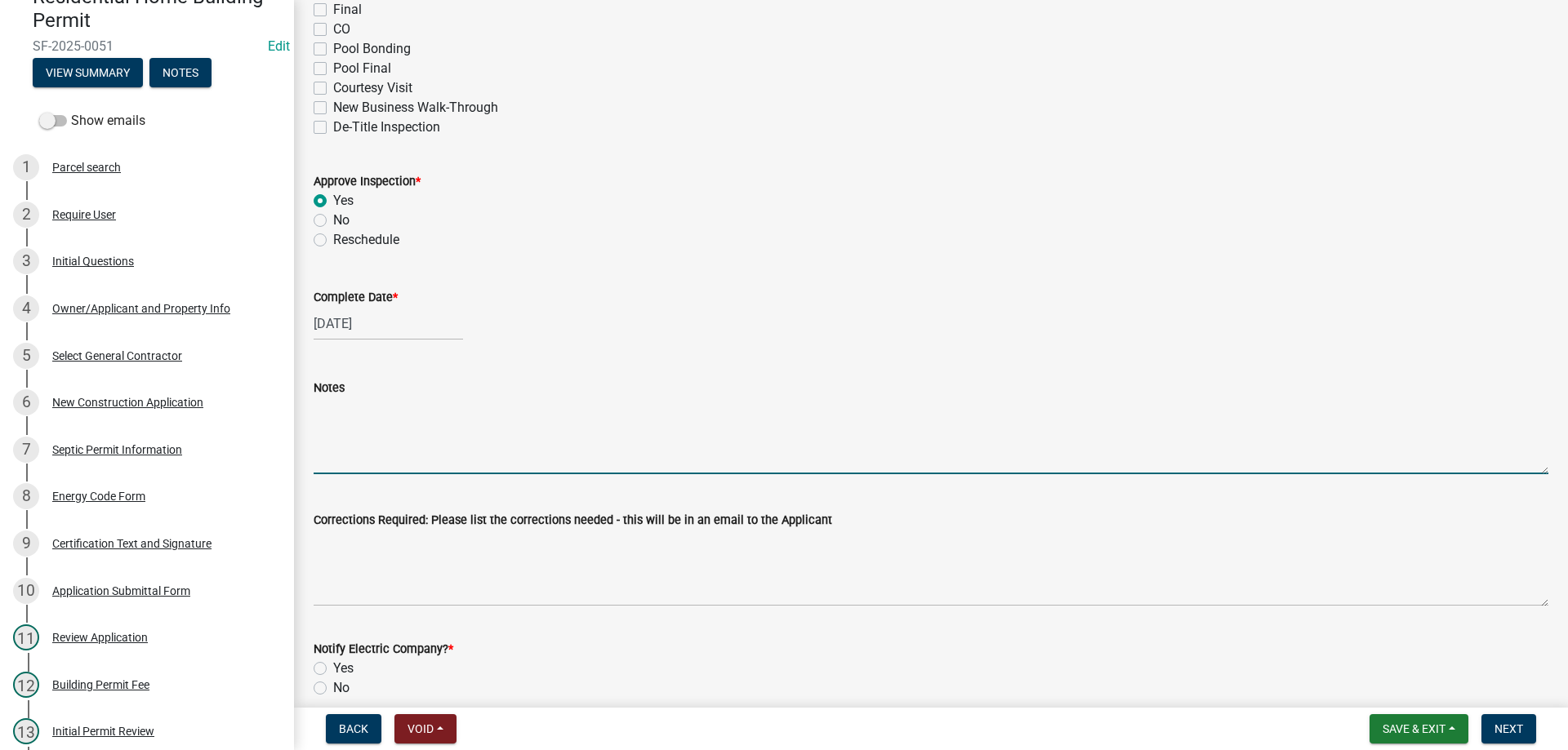
click at [373, 452] on textarea "Notes" at bounding box center [930, 436] width 1234 height 77
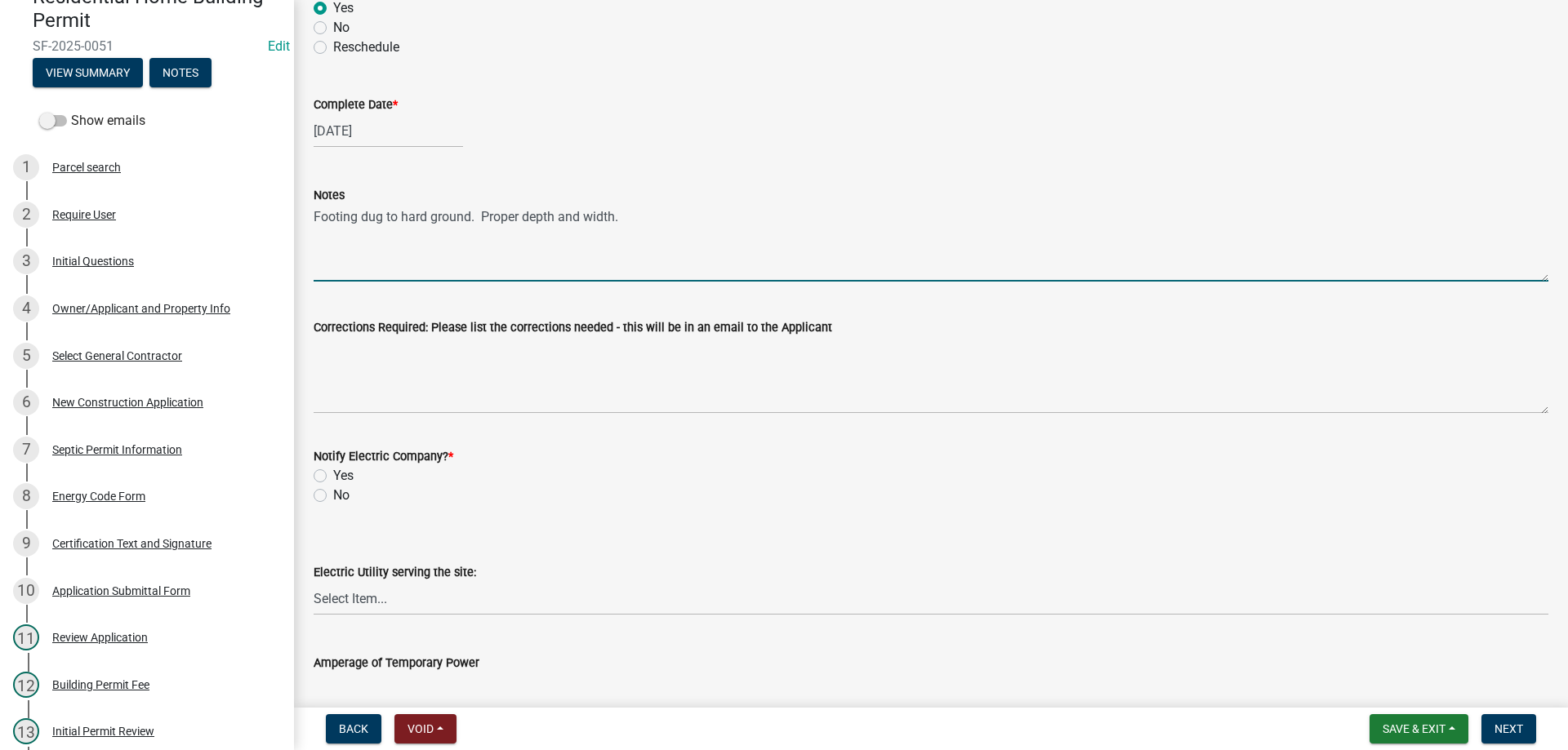
scroll to position [572, 0]
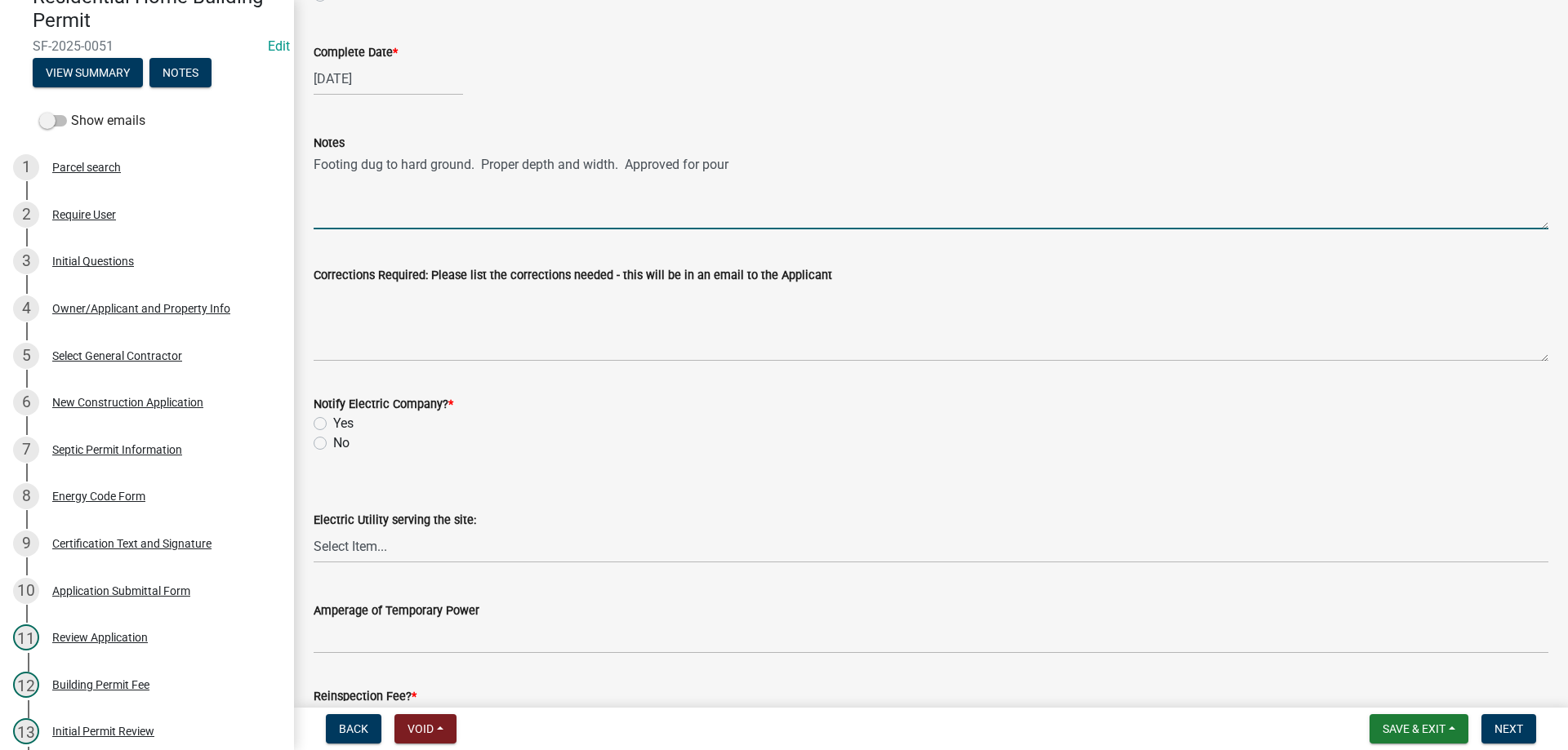
type textarea "Footing dug to hard ground. Proper depth and width. Approved for pour"
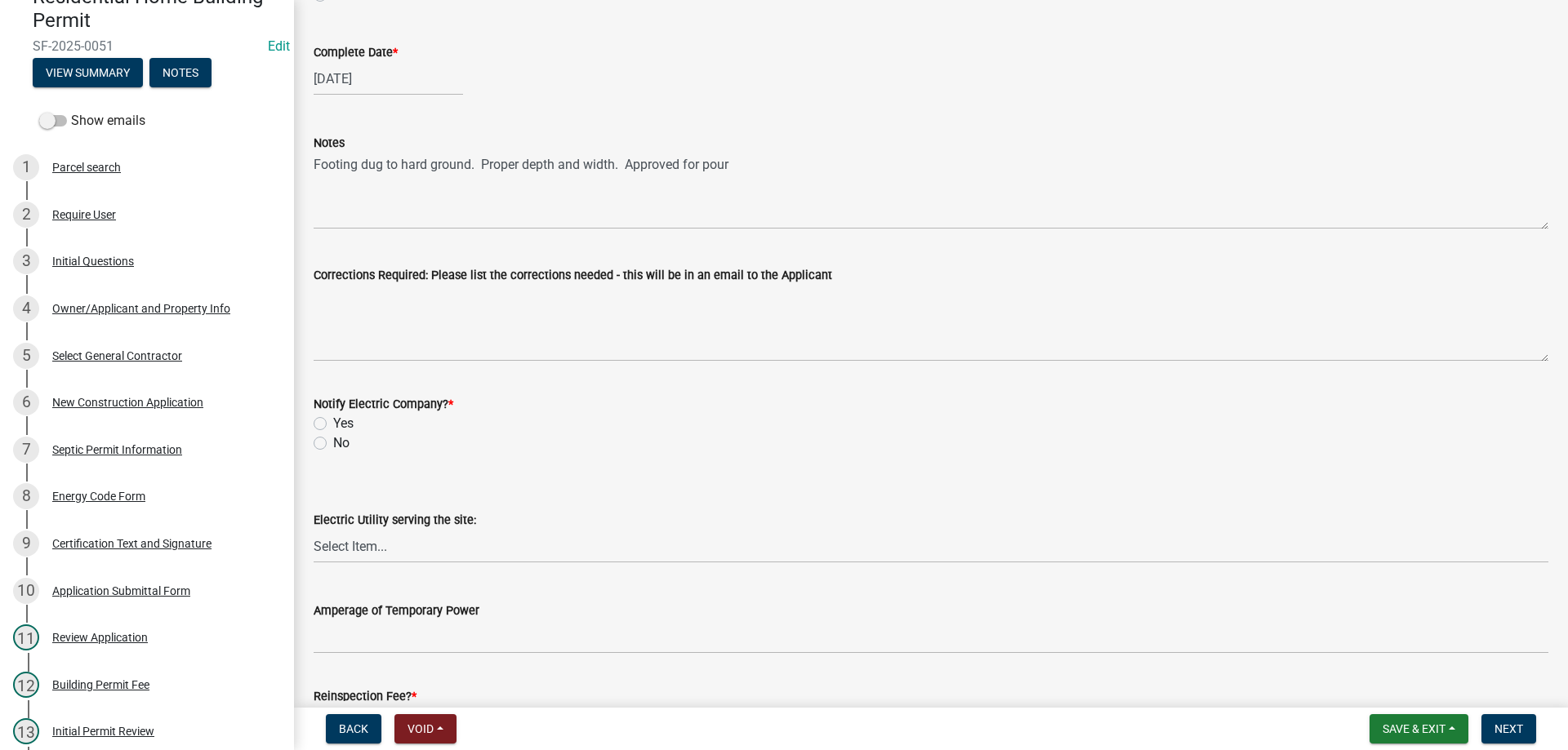
click at [334, 441] on label "No" at bounding box center [341, 444] width 17 height 19
click at [334, 441] on input "No" at bounding box center [339, 439] width 11 height 11
radio input "true"
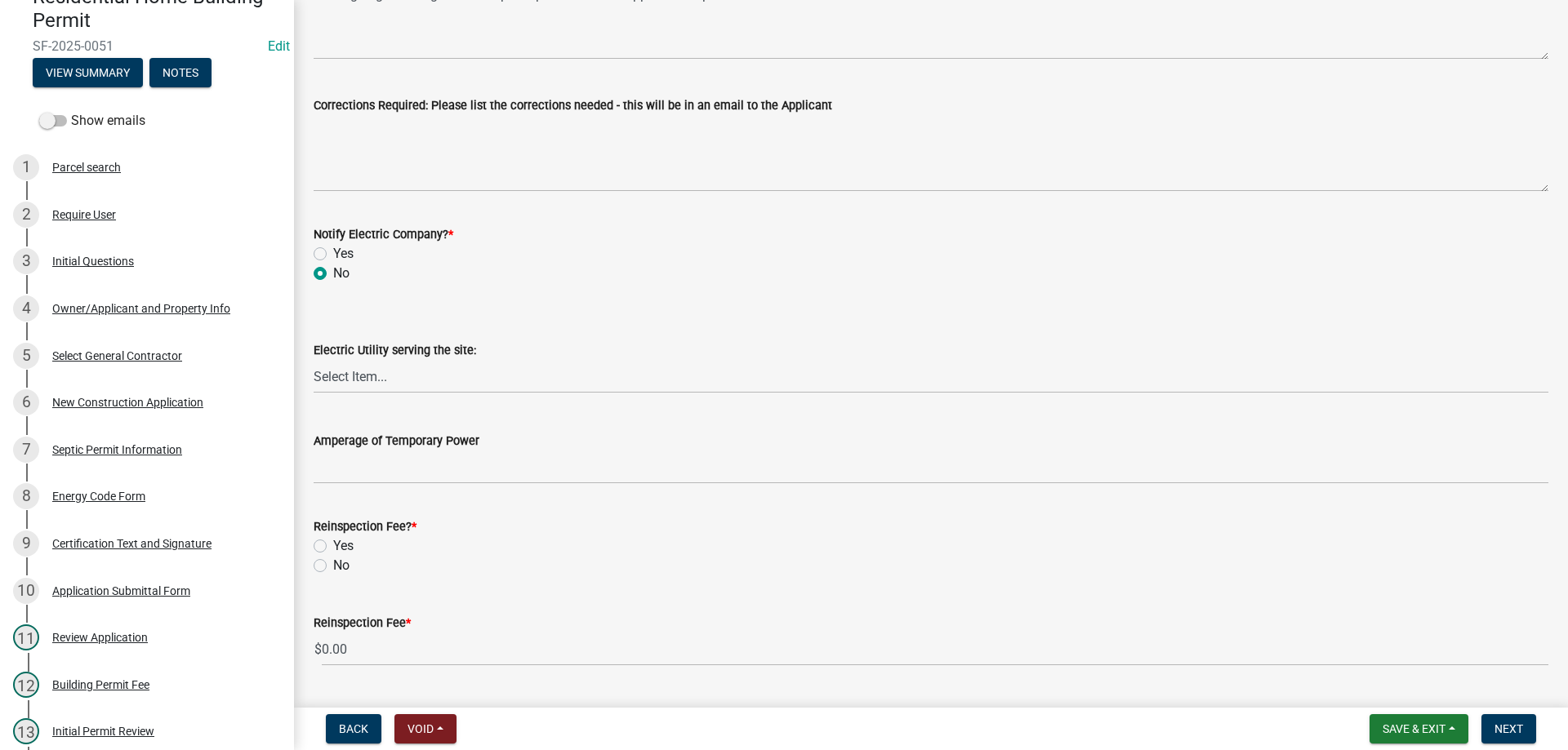
scroll to position [785, 0]
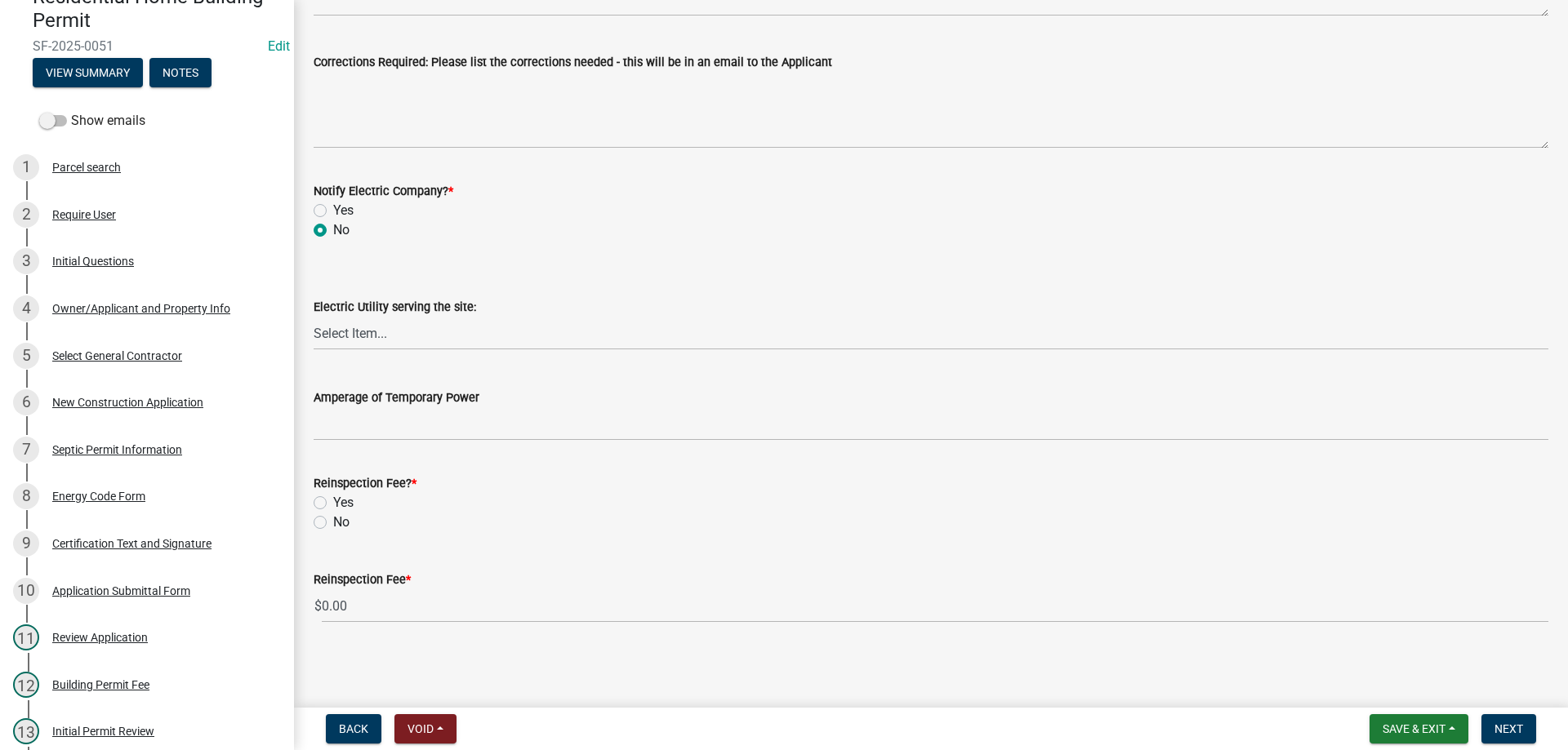
click at [334, 521] on label "No" at bounding box center [341, 522] width 17 height 19
click at [334, 521] on input "No" at bounding box center [339, 518] width 11 height 11
radio input "true"
click at [1510, 726] on span "Next" at bounding box center [1508, 729] width 28 height 13
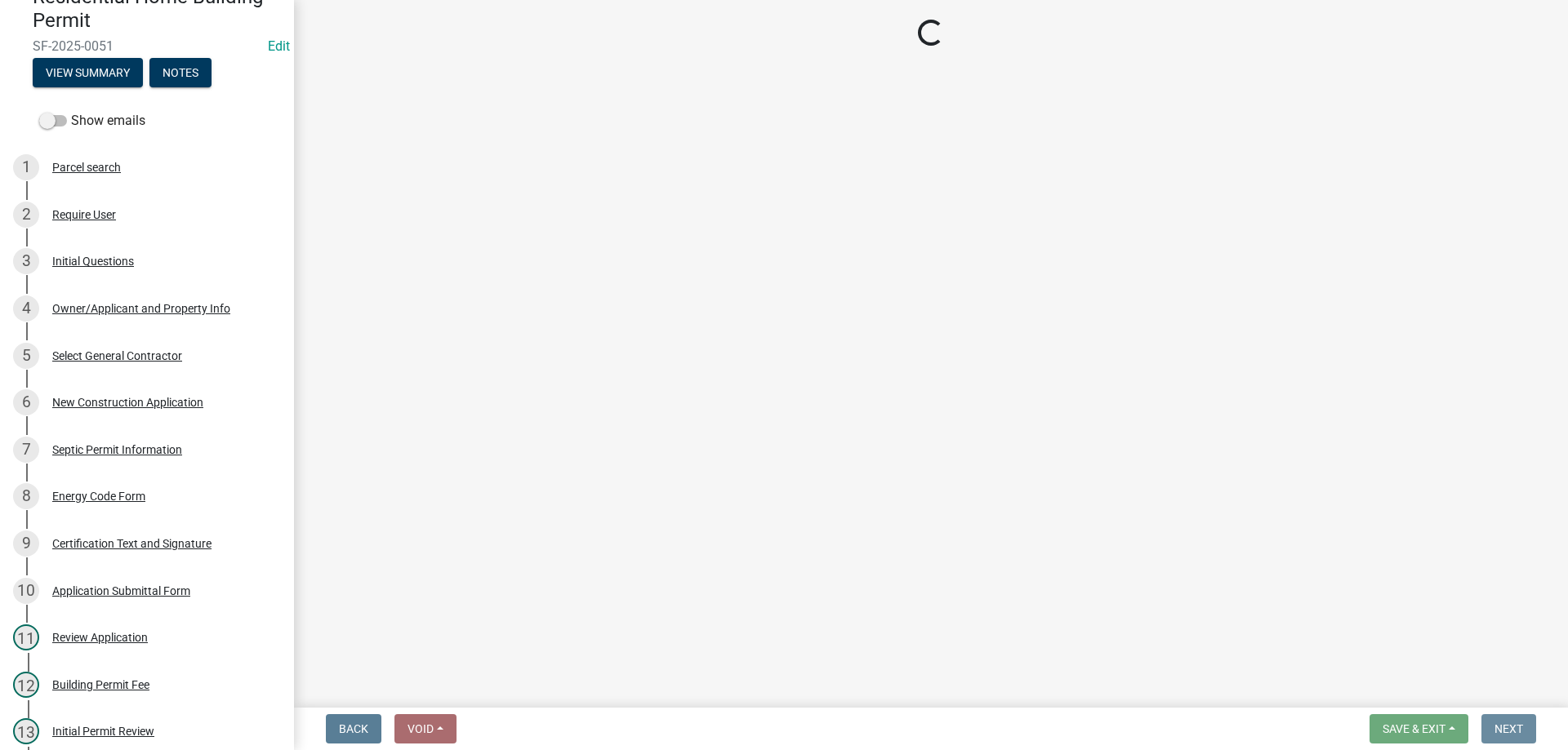
scroll to position [0, 0]
